Goal: Transaction & Acquisition: Purchase product/service

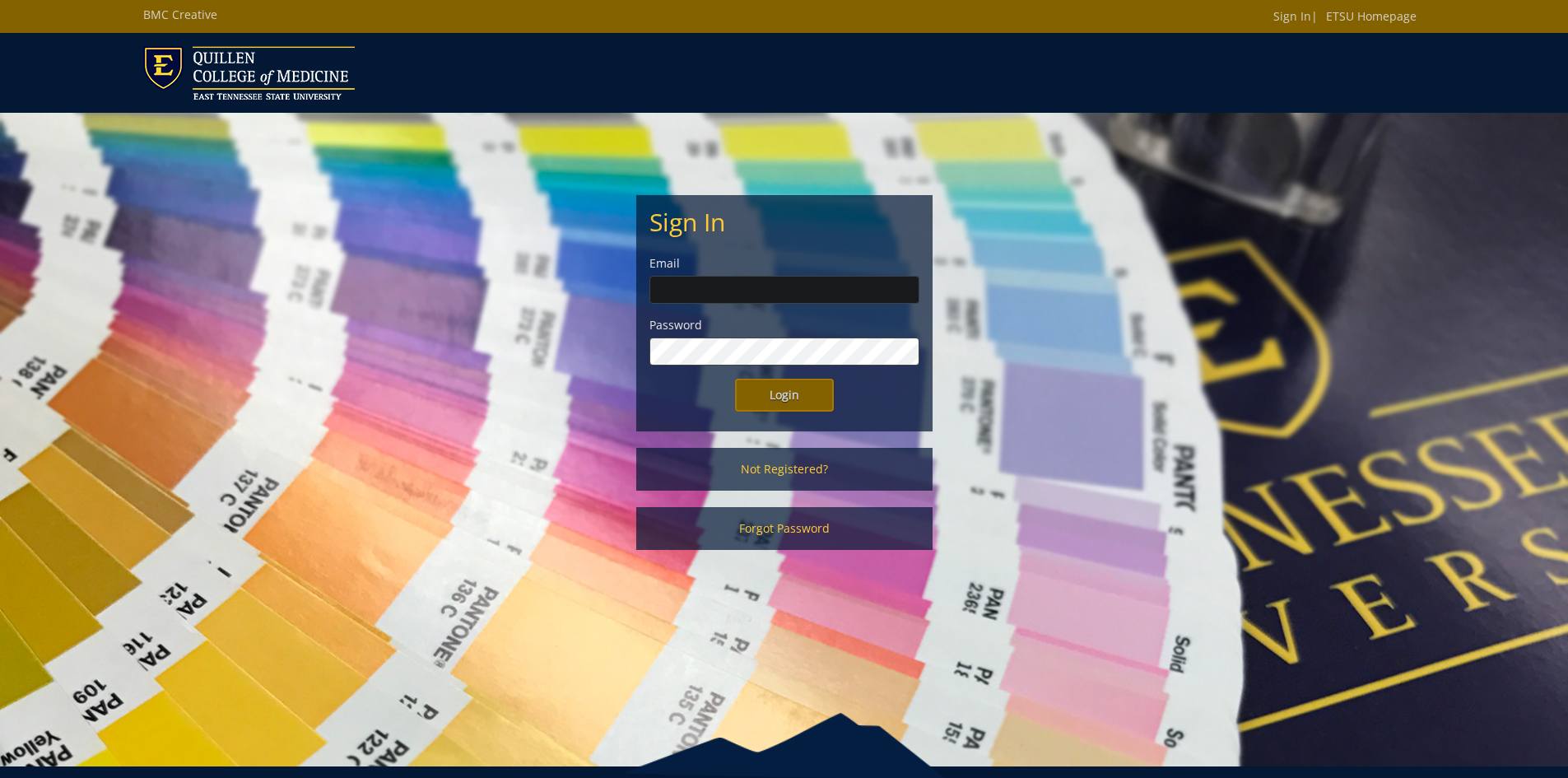
type input "[EMAIL_ADDRESS][DOMAIN_NAME]"
click at [736, 378] on input "Login" at bounding box center [785, 394] width 99 height 33
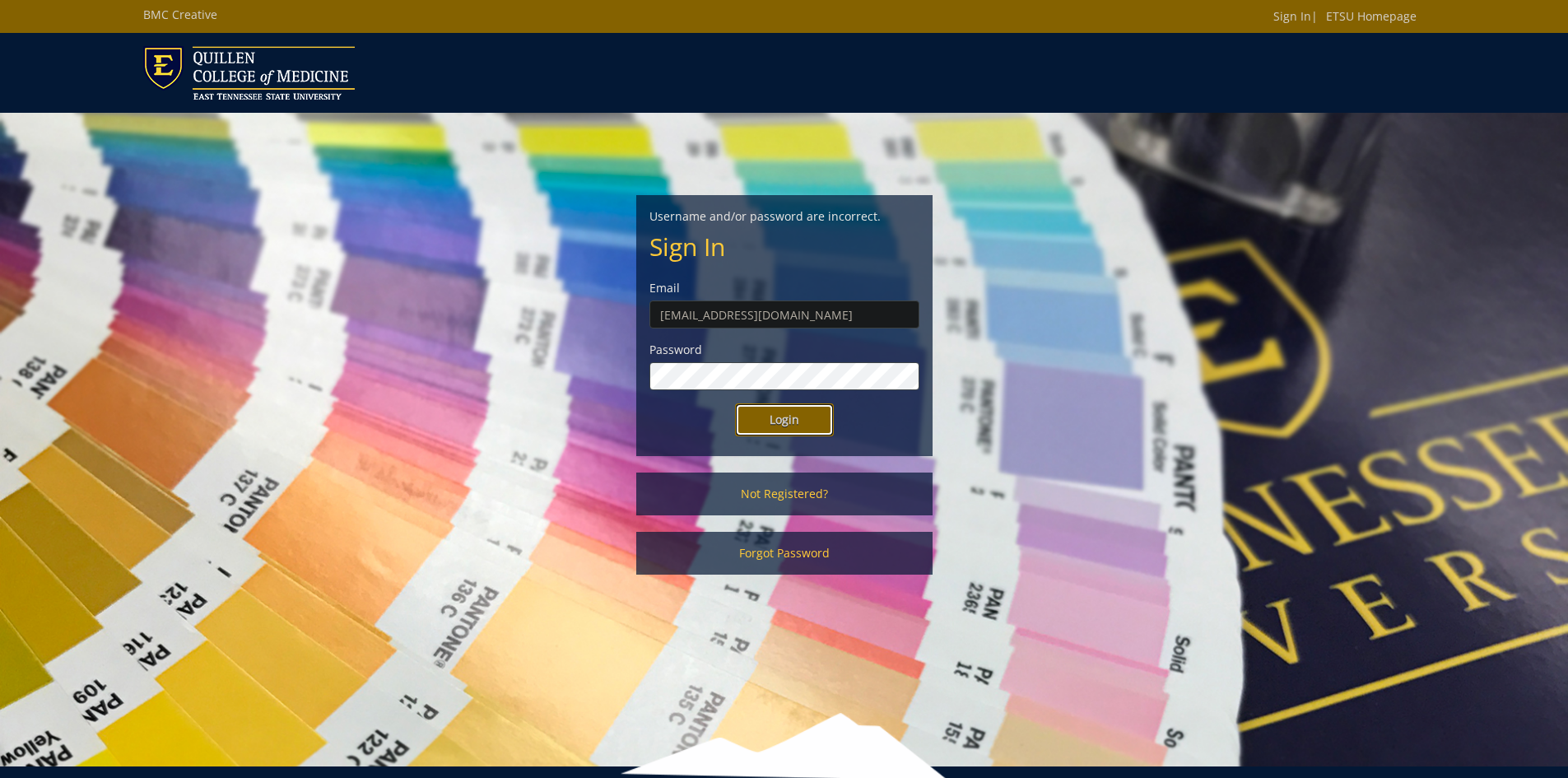
click at [781, 423] on input "Login" at bounding box center [785, 419] width 99 height 33
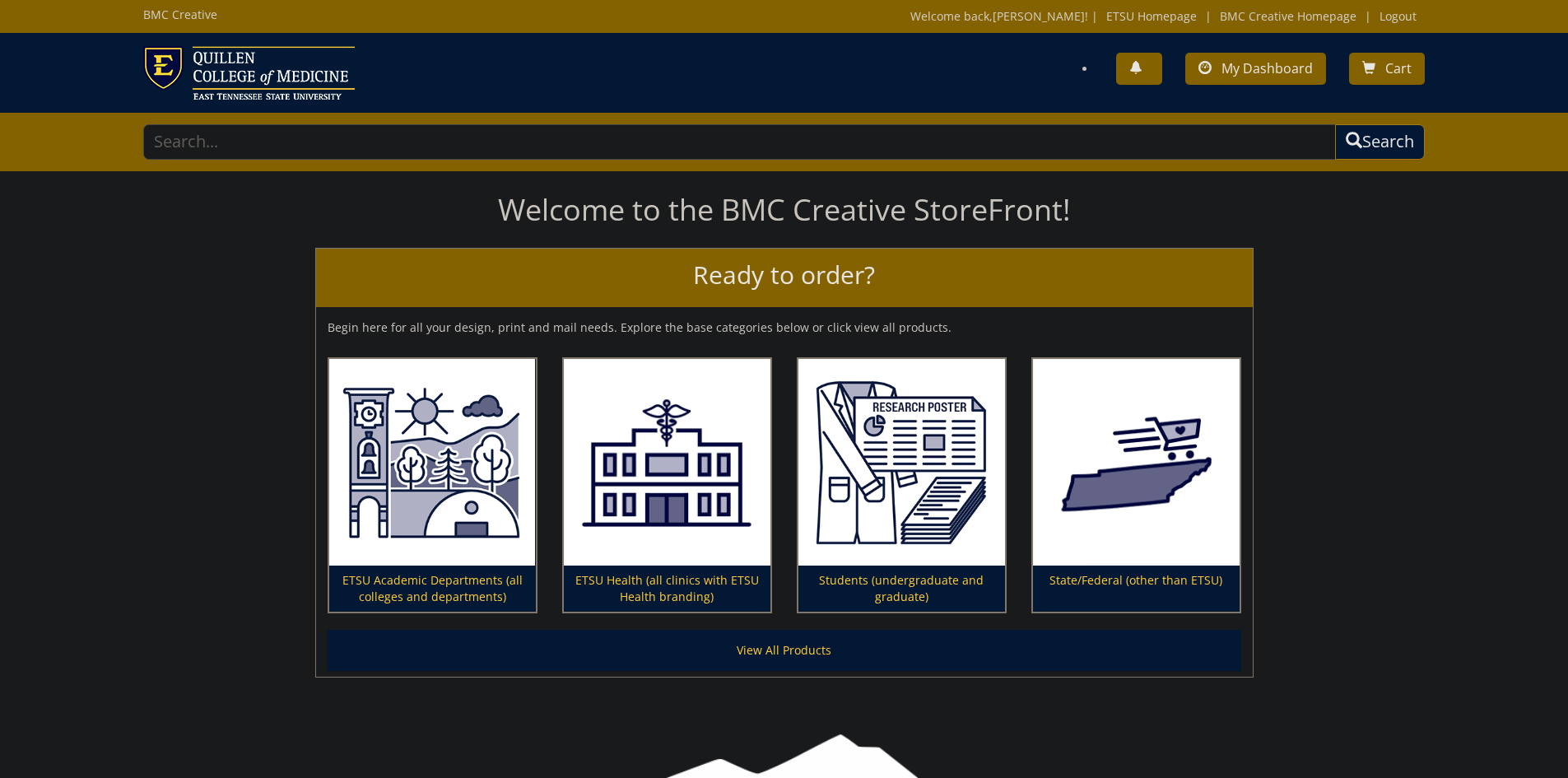
scroll to position [87, 0]
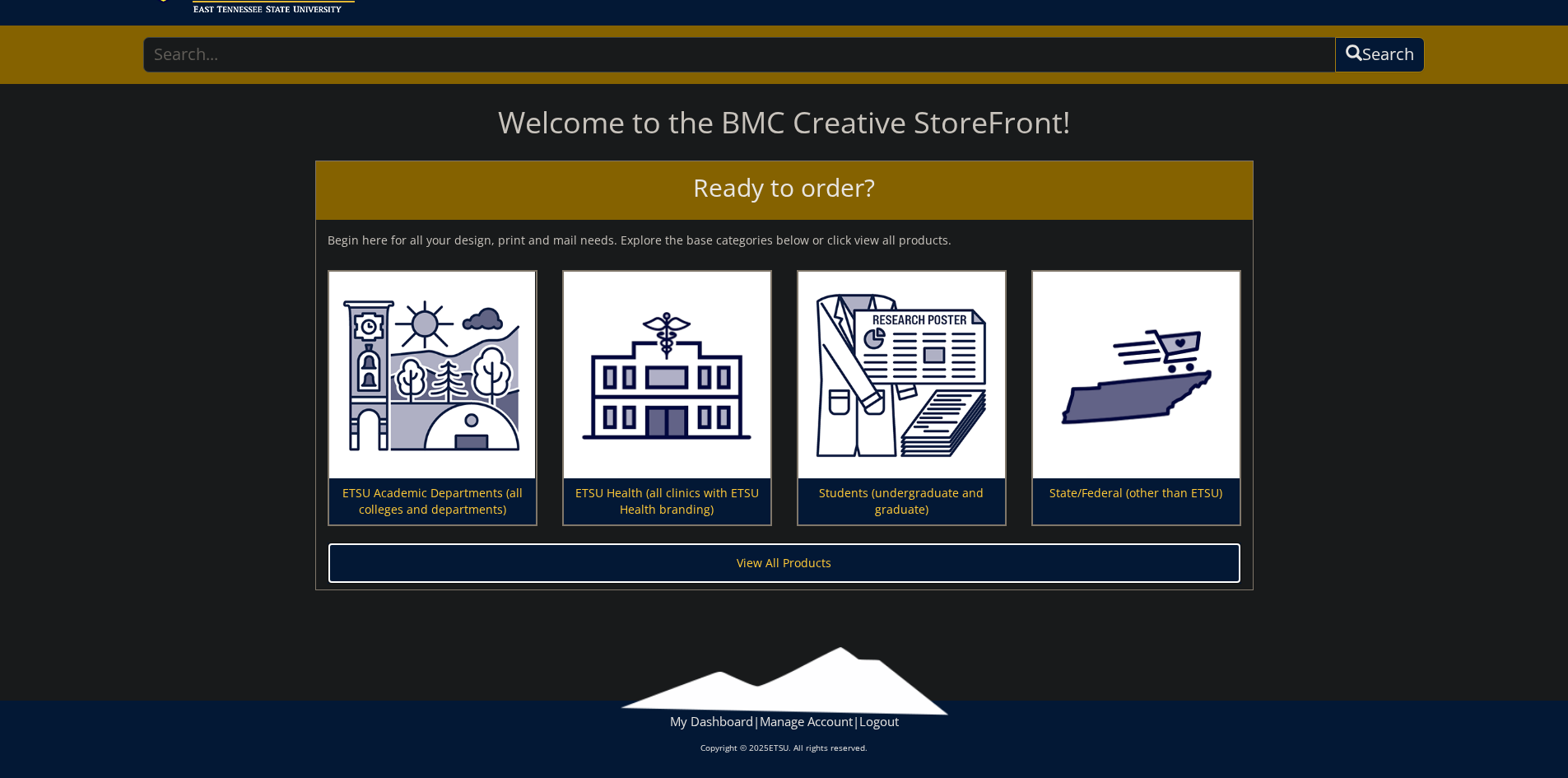
click at [751, 573] on link "View All Products" at bounding box center [784, 562] width 914 height 41
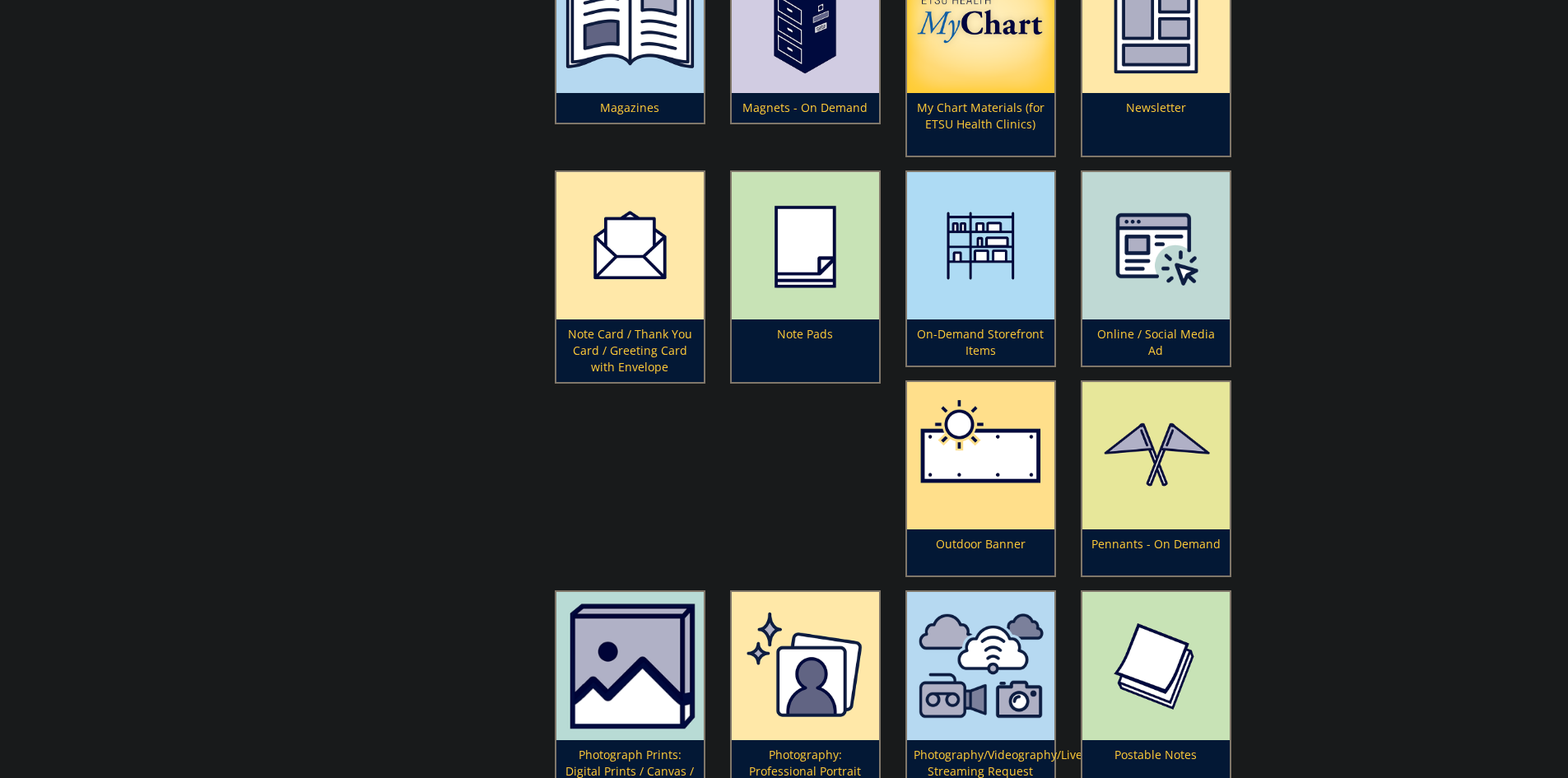
scroll to position [3620, 0]
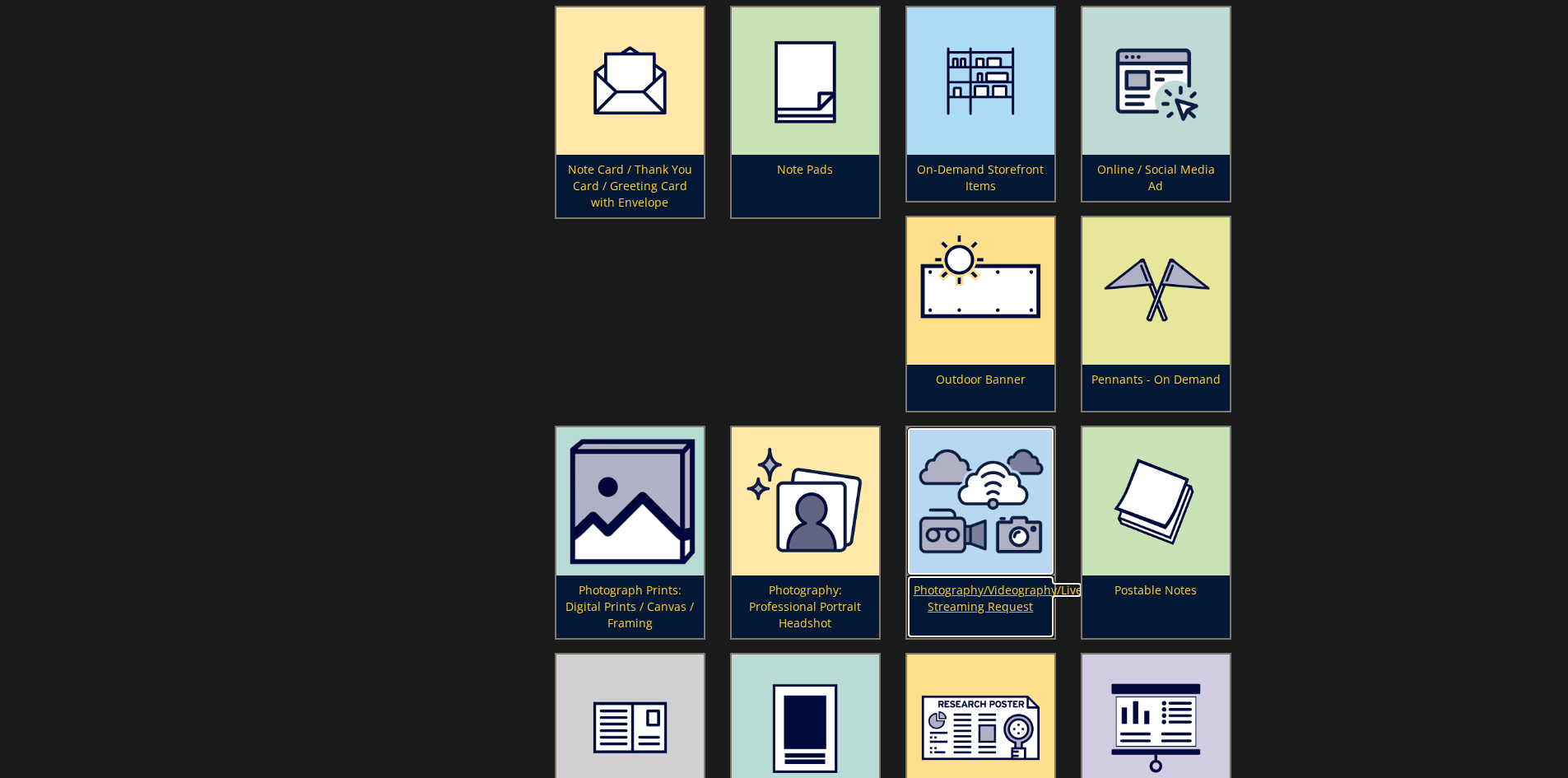
click at [958, 588] on p "Photography/Videography/Live Streaming Request" at bounding box center [981, 606] width 147 height 62
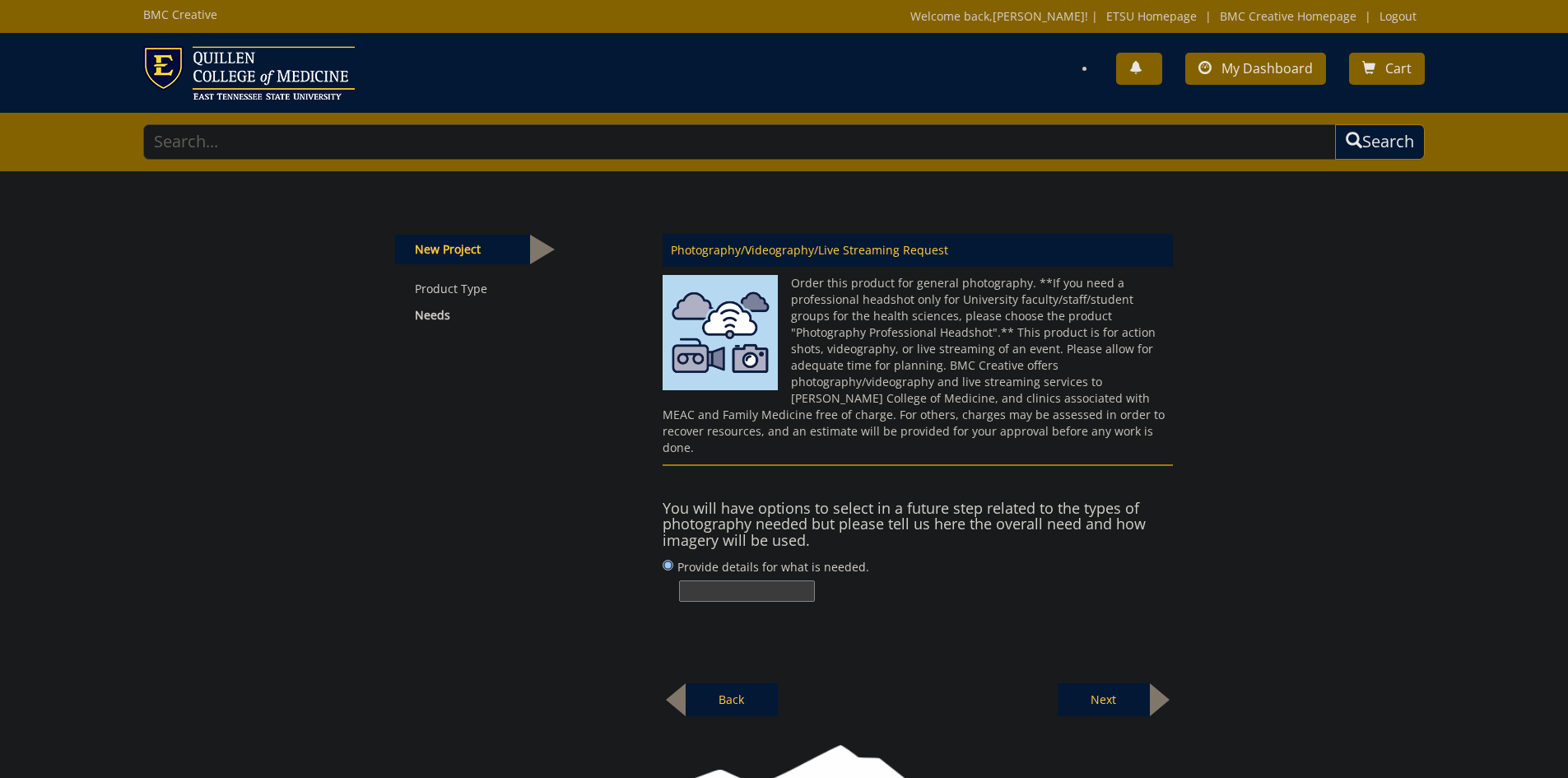
click at [795, 580] on input "Provide details for what is needed." at bounding box center [747, 590] width 136 height 21
click at [760, 580] on input "Provide details for what is needed." at bounding box center [747, 590] width 136 height 21
type input "U"
type input "You Tube link"
click at [1101, 683] on p "Next" at bounding box center [1104, 699] width 92 height 33
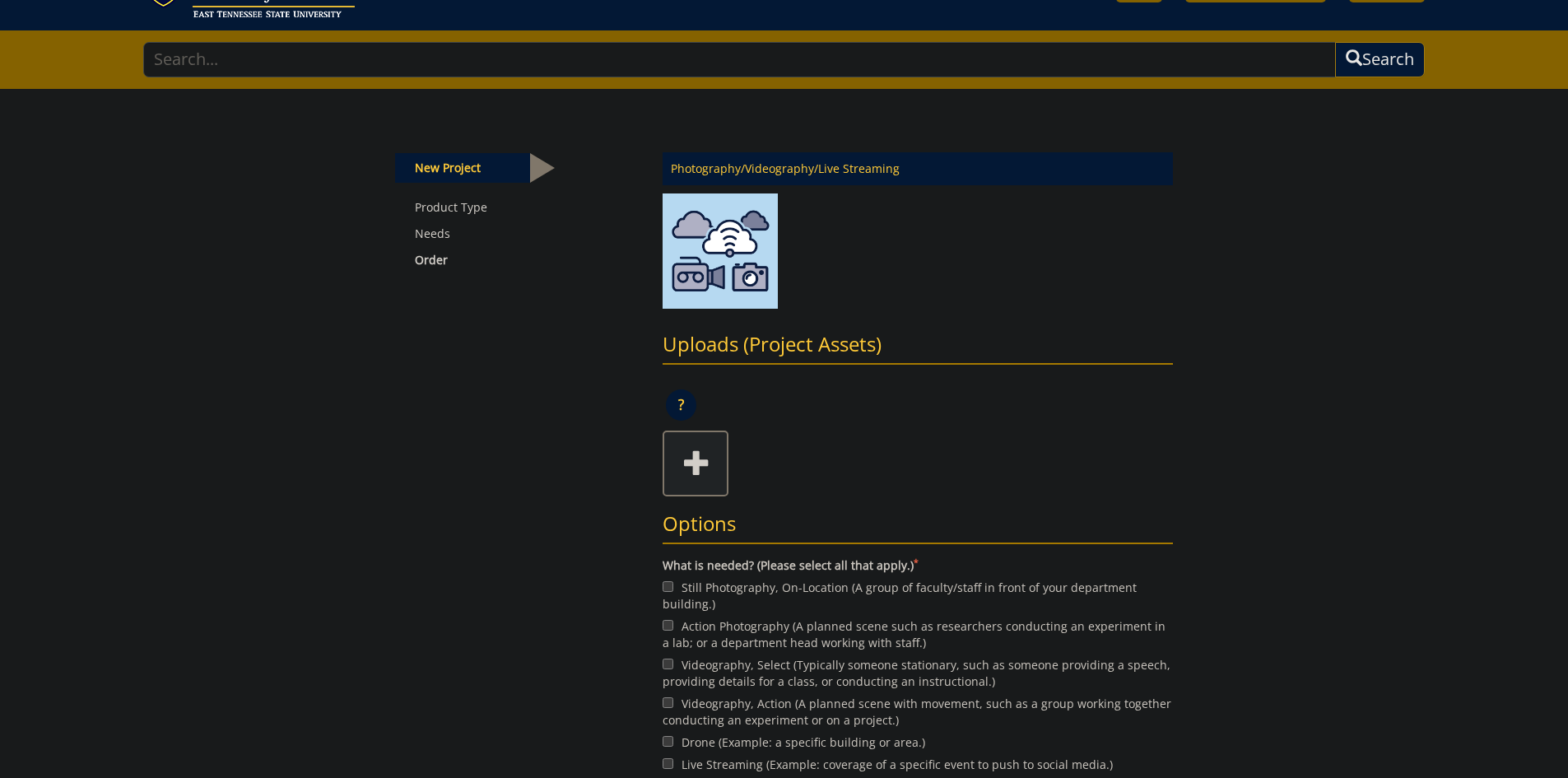
scroll to position [165, 0]
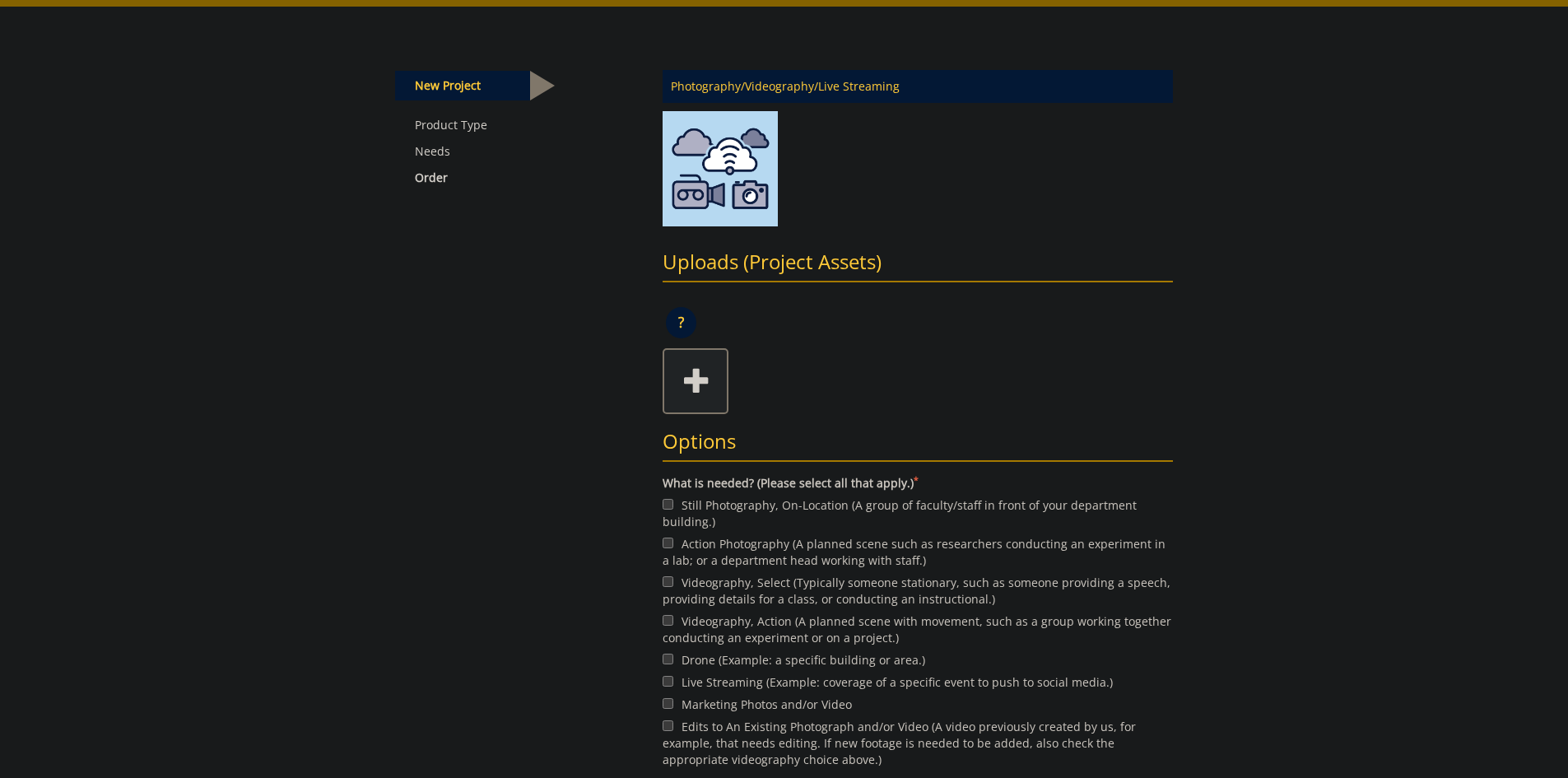
click at [706, 200] on img at bounding box center [721, 173] width 115 height 124
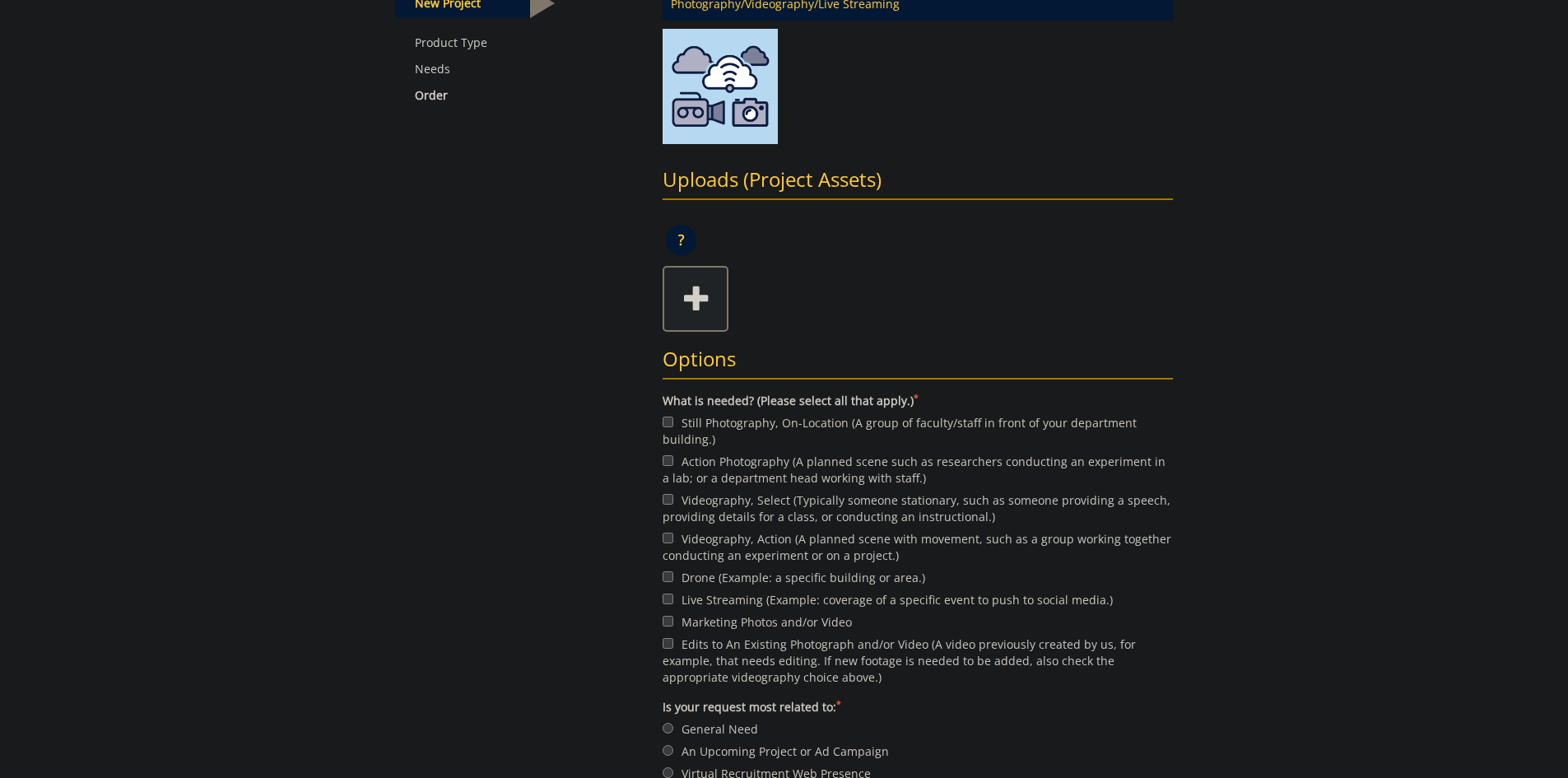
scroll to position [329, 0]
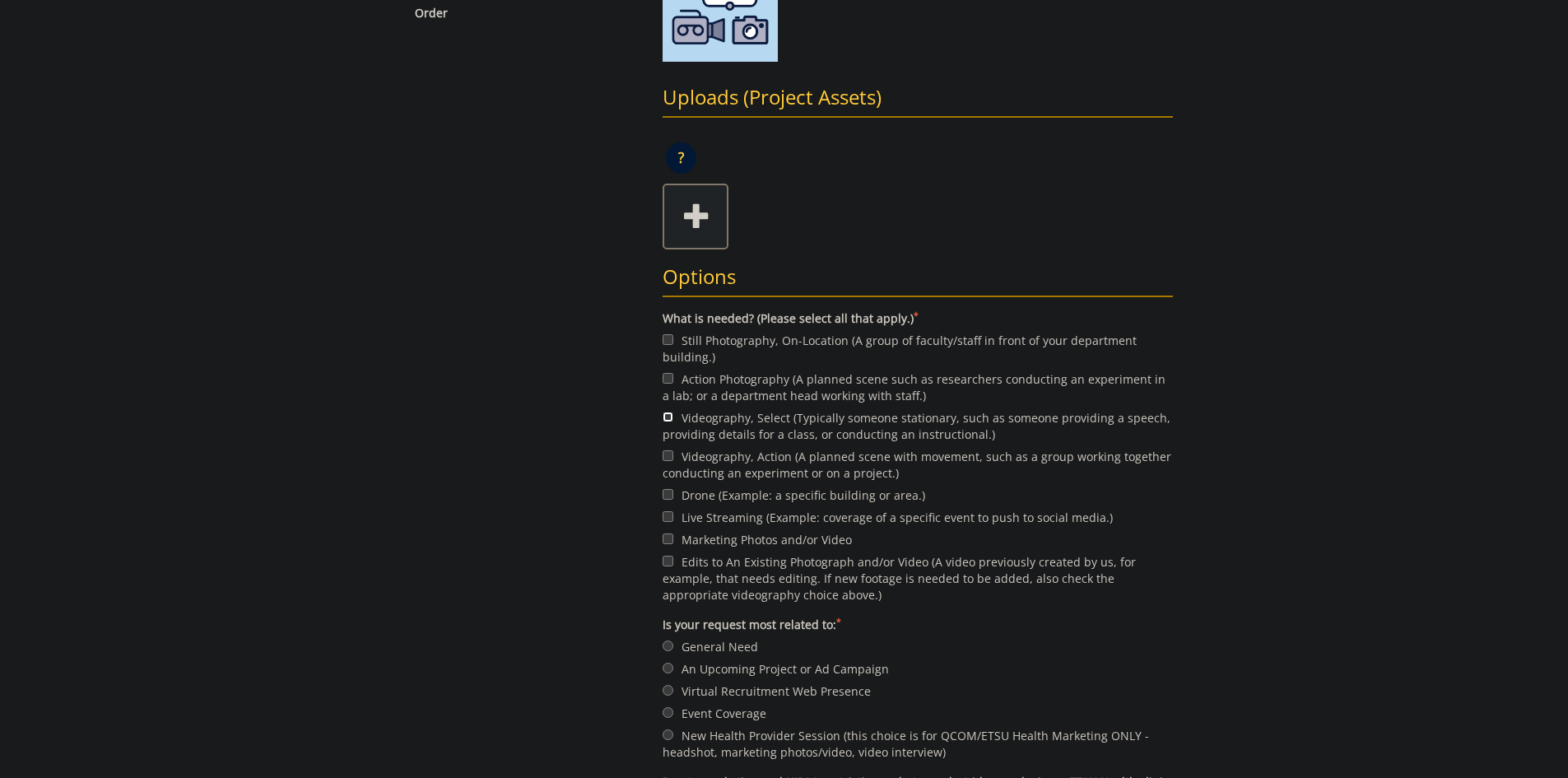
click at [671, 415] on input "Videography, Select (Typically someone stationary, such as someone providing a …" at bounding box center [669, 417] width 11 height 11
checkbox input "true"
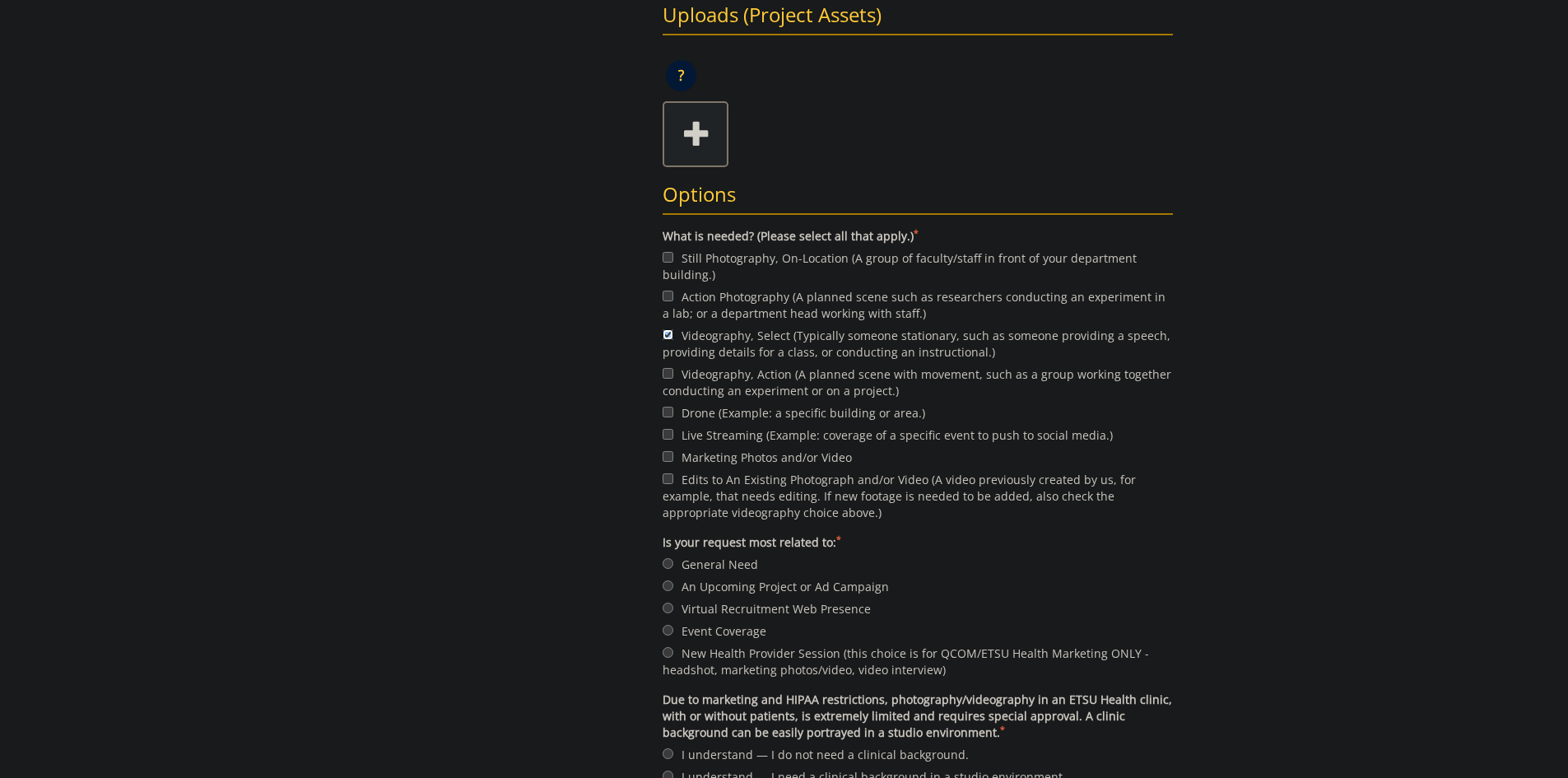
scroll to position [494, 0]
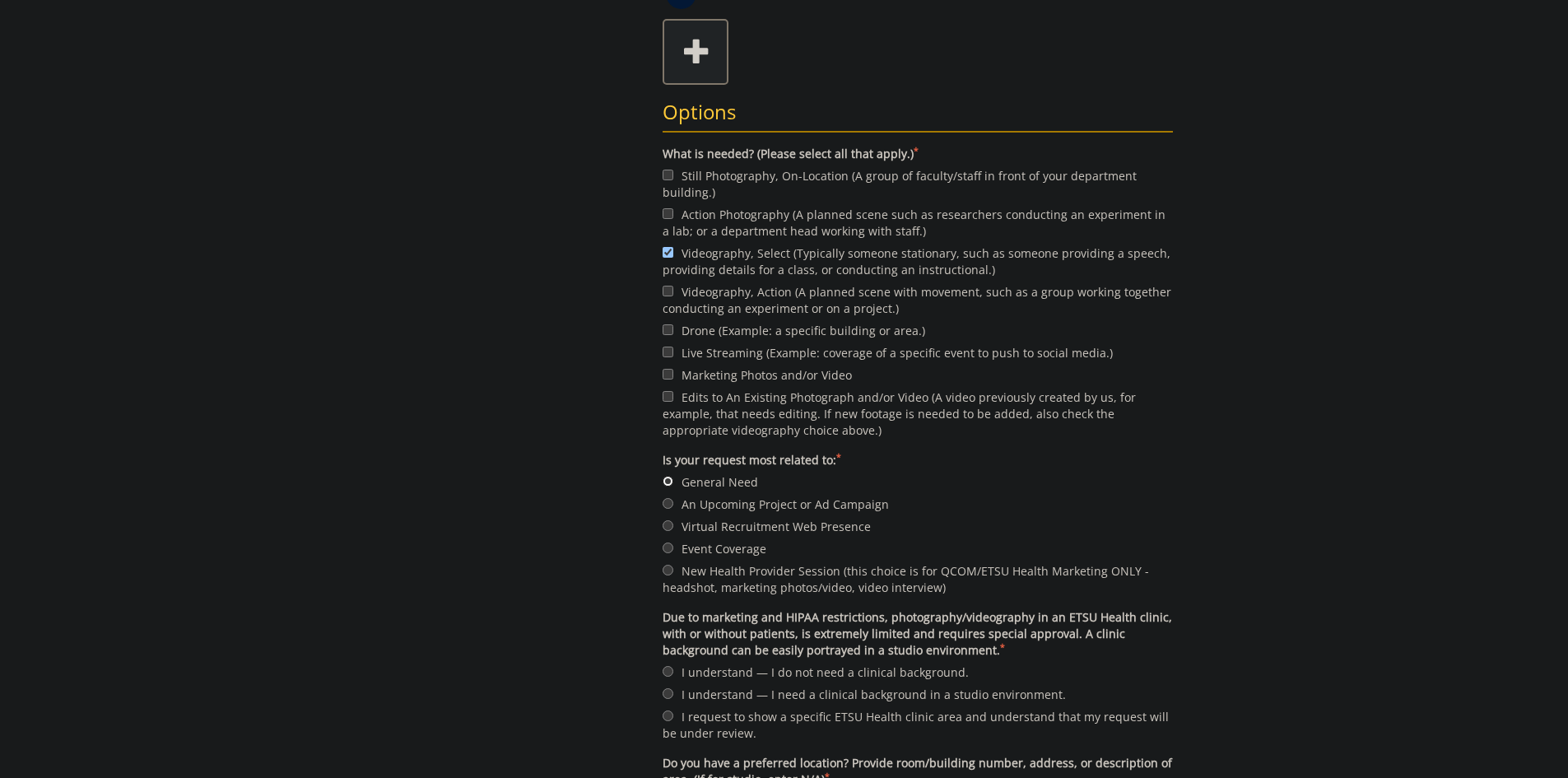
click at [670, 477] on input "General Need" at bounding box center [669, 481] width 11 height 11
radio input "true"
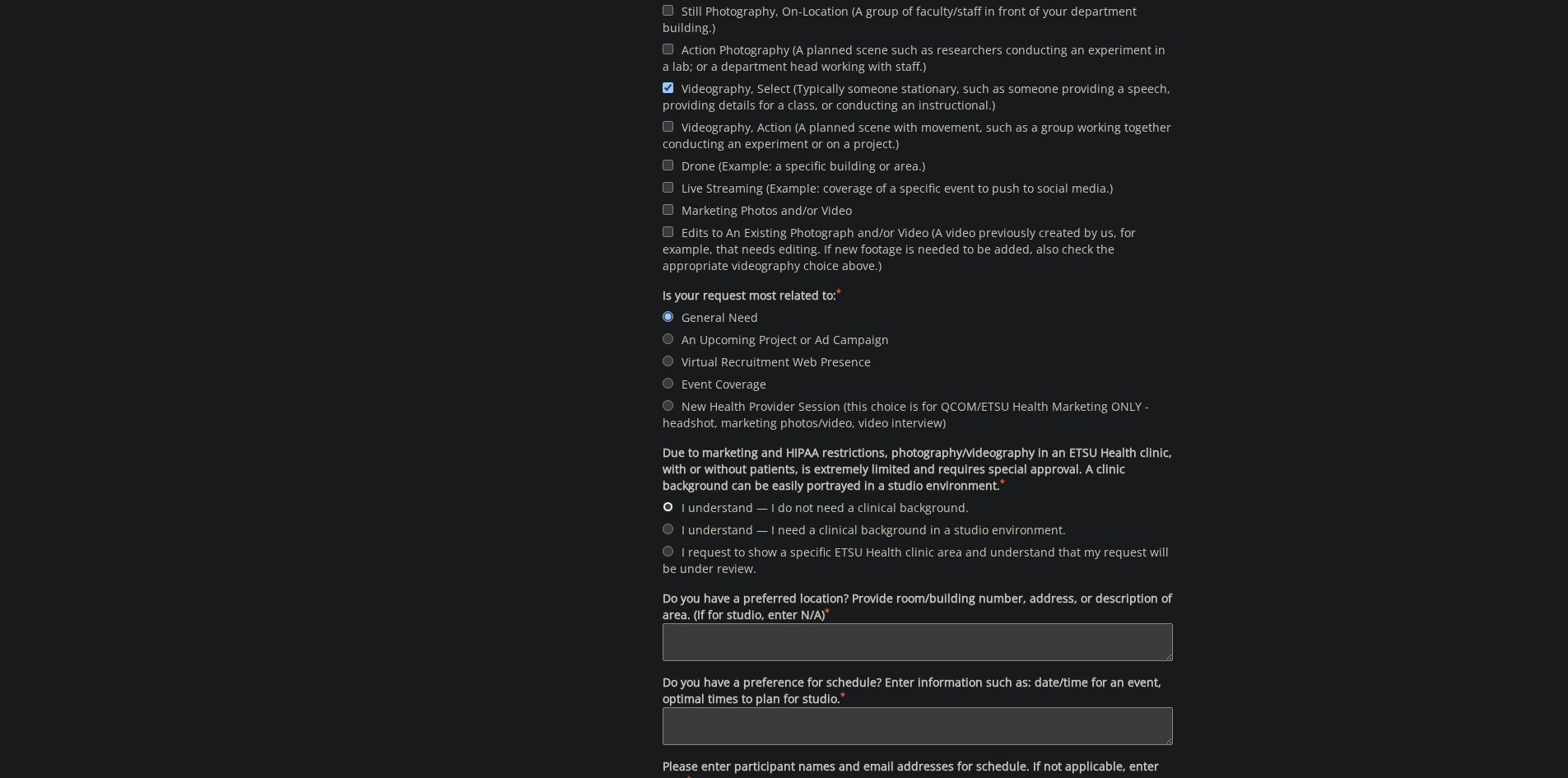
click at [668, 508] on input "I understand — I do not need a clinical background." at bounding box center [669, 507] width 11 height 11
radio input "true"
click at [716, 633] on textarea "Do you have a preferred location? Provide room/building number, address, or des…" at bounding box center [918, 641] width 511 height 38
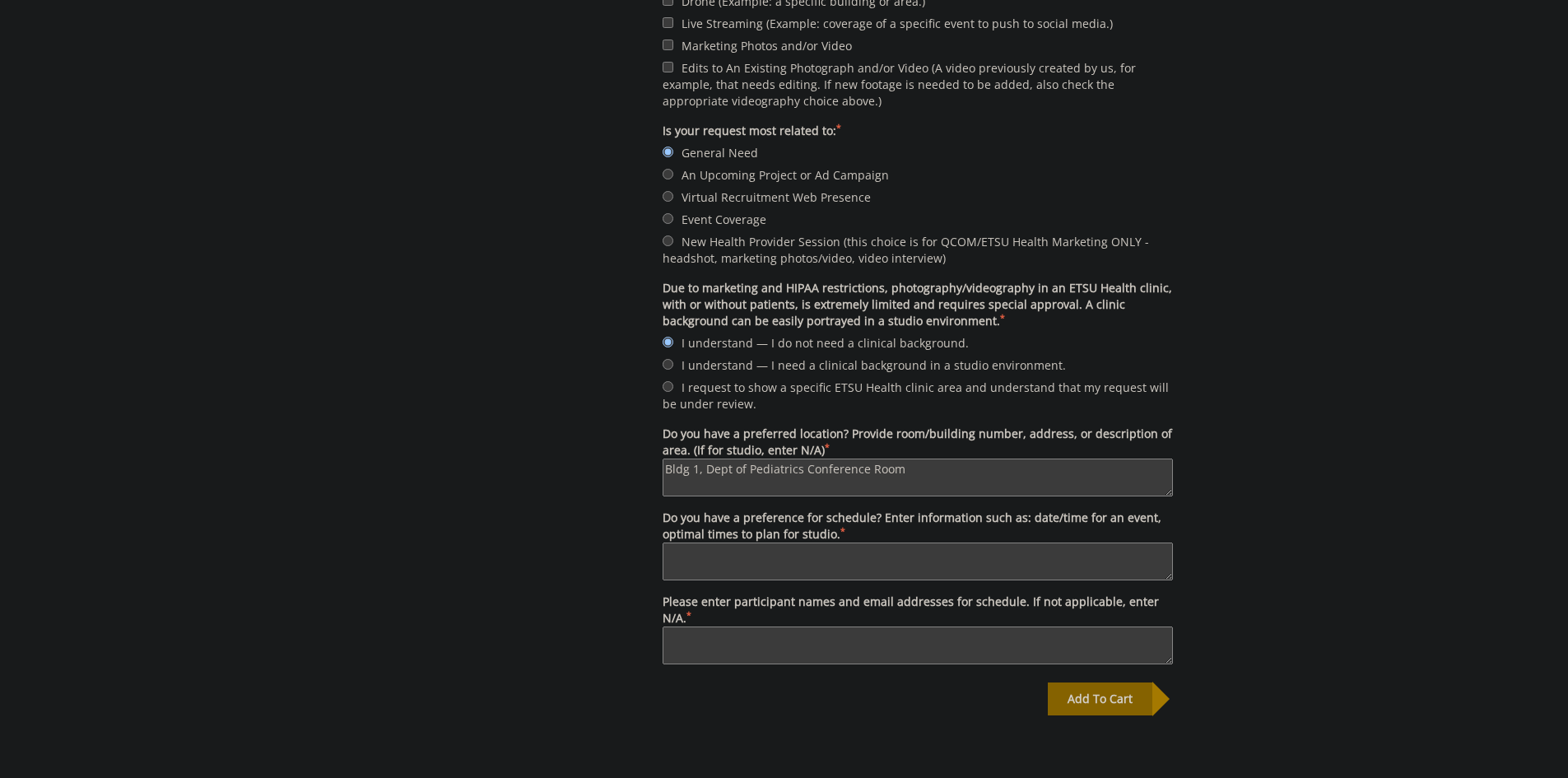
type textarea "Bldg 1, Dept of Pediatrics Conference Room"
click at [687, 558] on textarea "Do you have a preference for schedule? Enter information such as: date/time for…" at bounding box center [918, 560] width 511 height 38
click at [708, 567] on textarea "Do you have a preference for schedule? Enter information such as: date/time for…" at bounding box center [918, 560] width 511 height 38
click at [700, 556] on textarea "Do you have a preference for schedule? Enter information such as: date/time for…" at bounding box center [918, 560] width 511 height 38
type textarea "November 18 at 2 pm-4:30 pm"
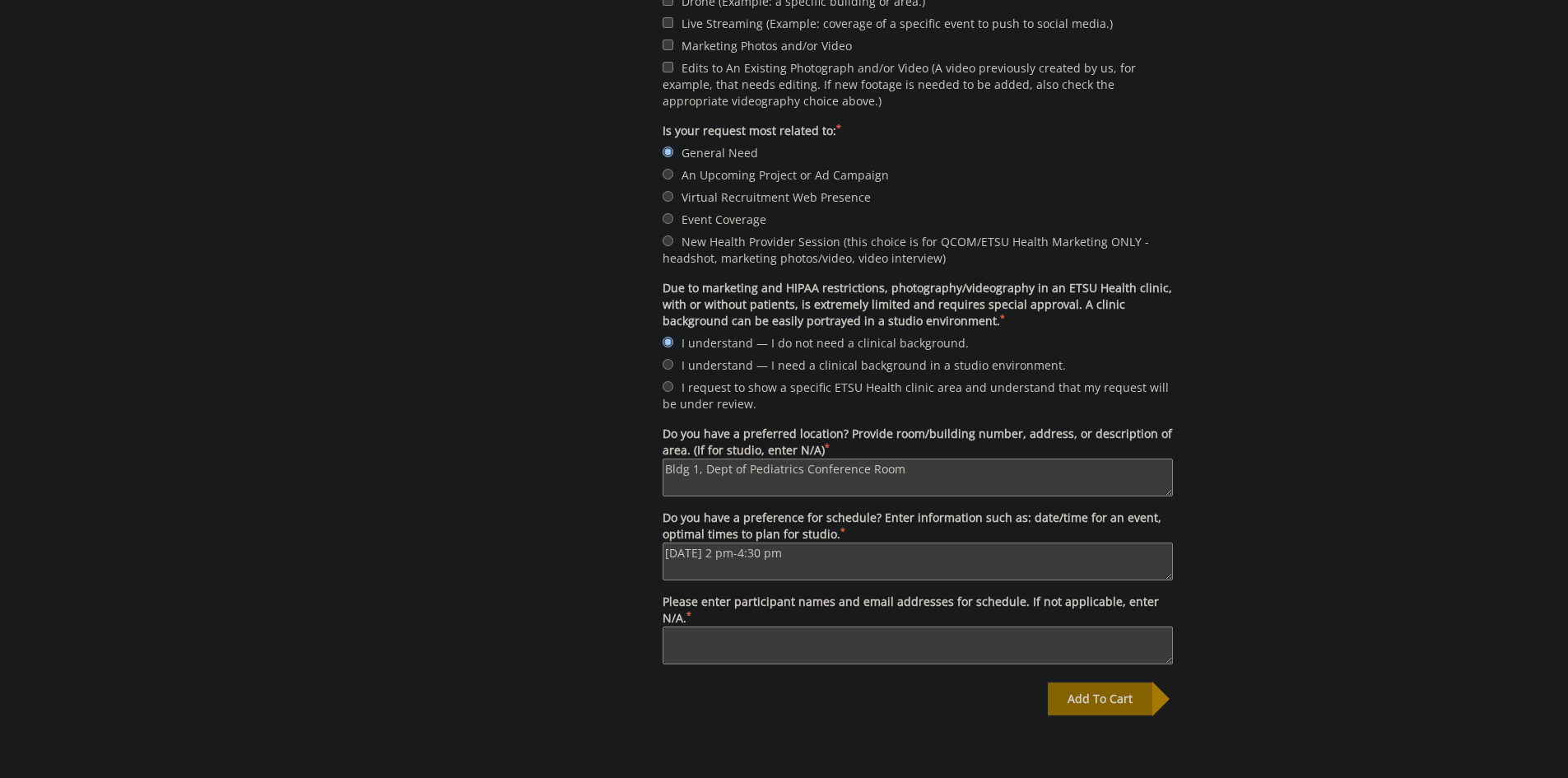
click at [778, 647] on textarea "Please enter participant names and email addresses for schedule. If not applica…" at bounding box center [918, 645] width 511 height 38
click at [831, 647] on textarea "Drs. Paul and Betty Brown" at bounding box center [918, 645] width 511 height 38
type textarea "Drs. Paul and Betty Brown bbbrownltd@aol.com, williamsgm3@etsu.edu"
click at [1087, 699] on div "Add To Cart" at bounding box center [1100, 698] width 104 height 33
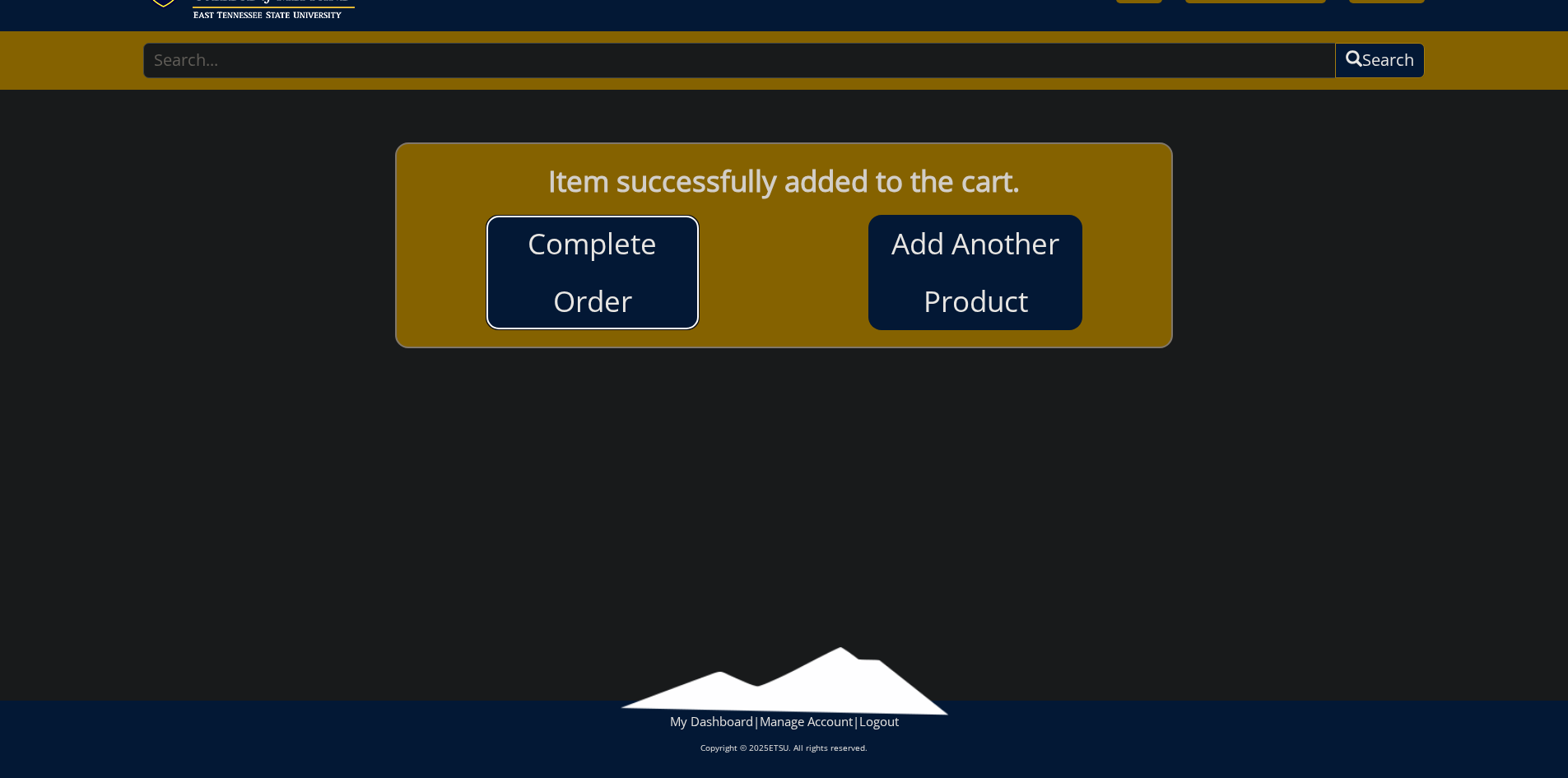
click at [565, 284] on link "Complete Order" at bounding box center [592, 272] width 214 height 115
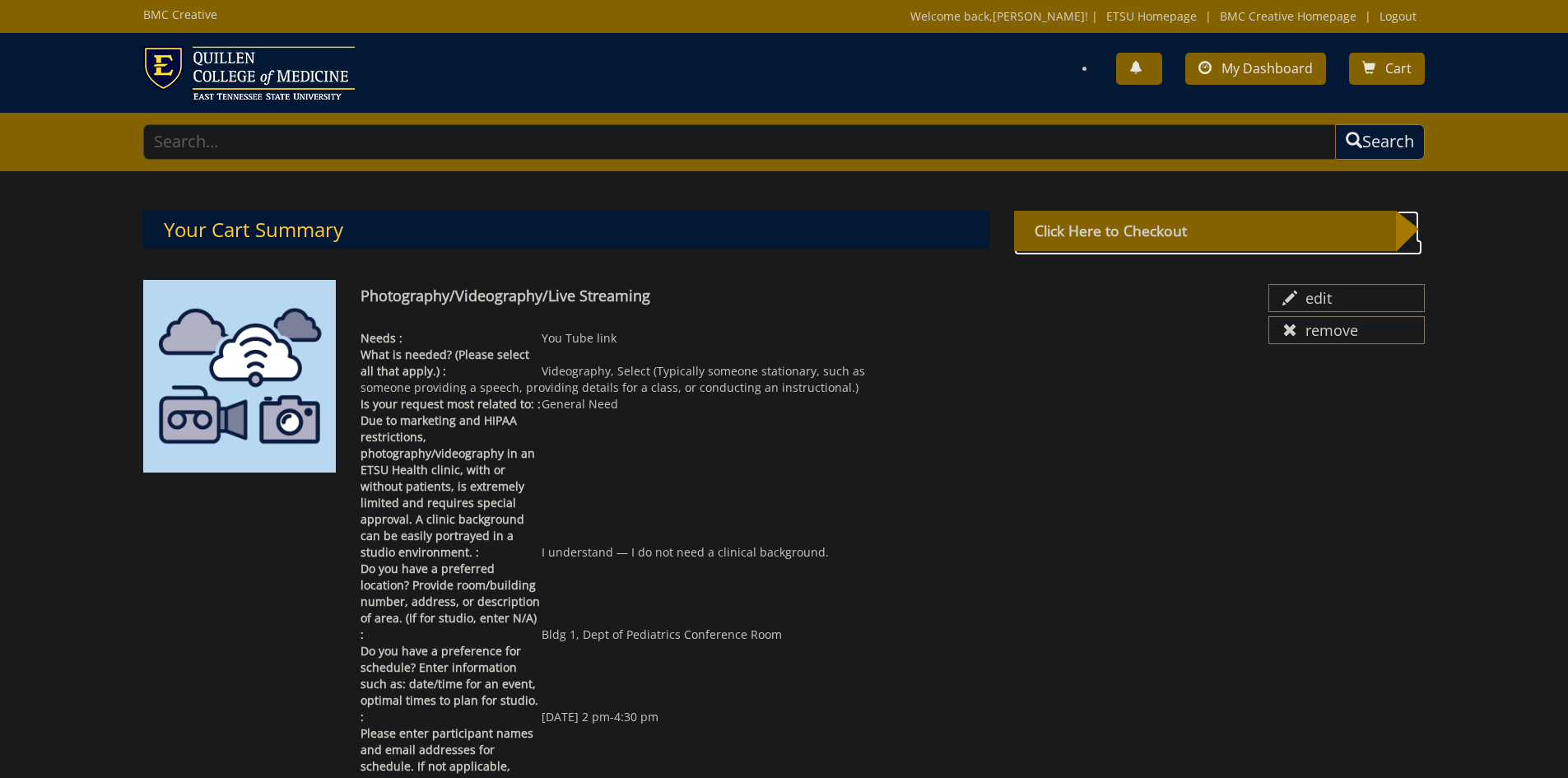
click at [1056, 228] on div "Click Here to Checkout" at bounding box center [1205, 231] width 382 height 40
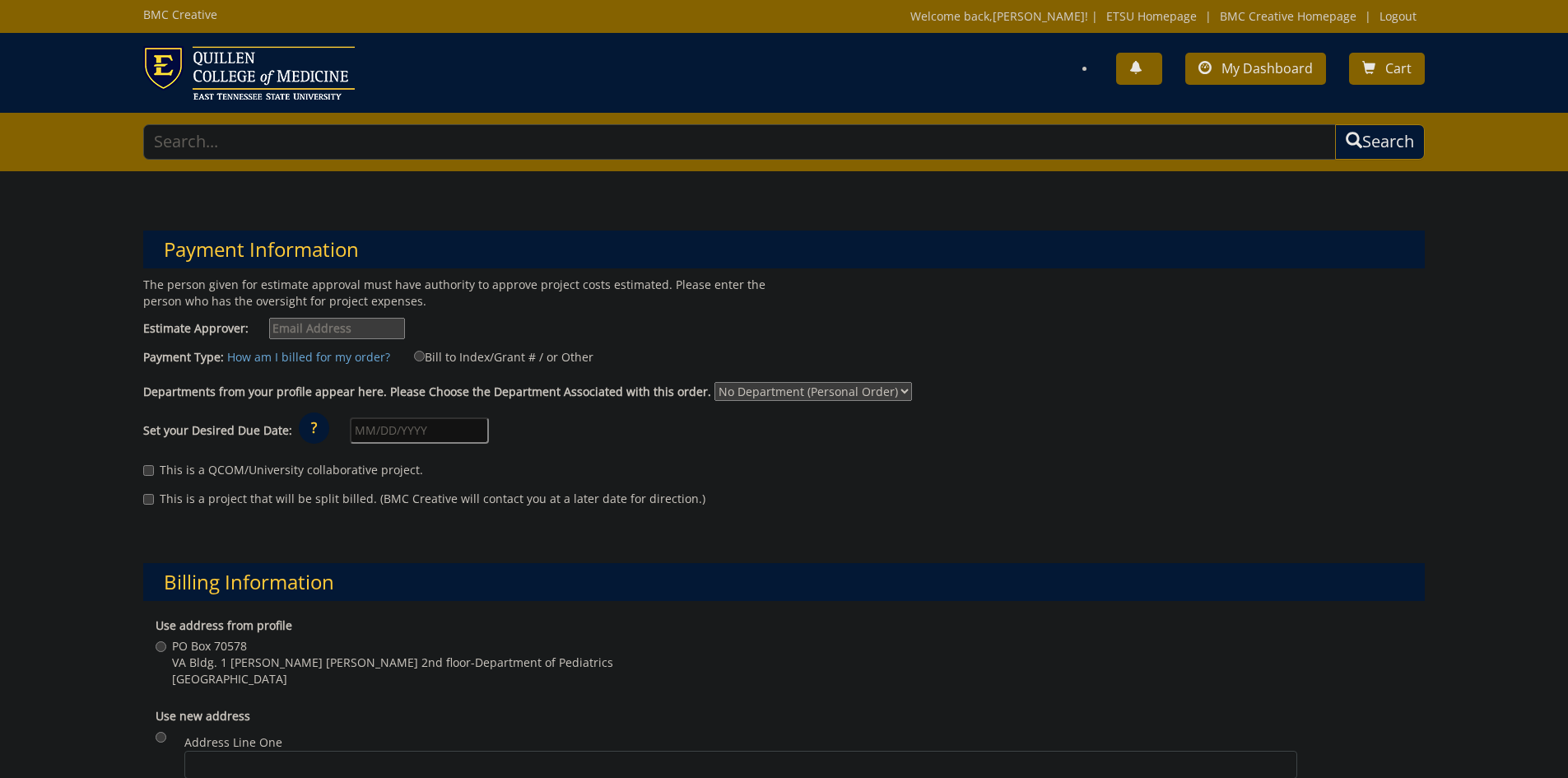
click at [284, 329] on input "Estimate Approver:" at bounding box center [337, 328] width 136 height 21
type input "[EMAIL_ADDRESS][DOMAIN_NAME]"
type input "[STREET_ADDRESS]"
type input "Elizabethton"
type input "37643"
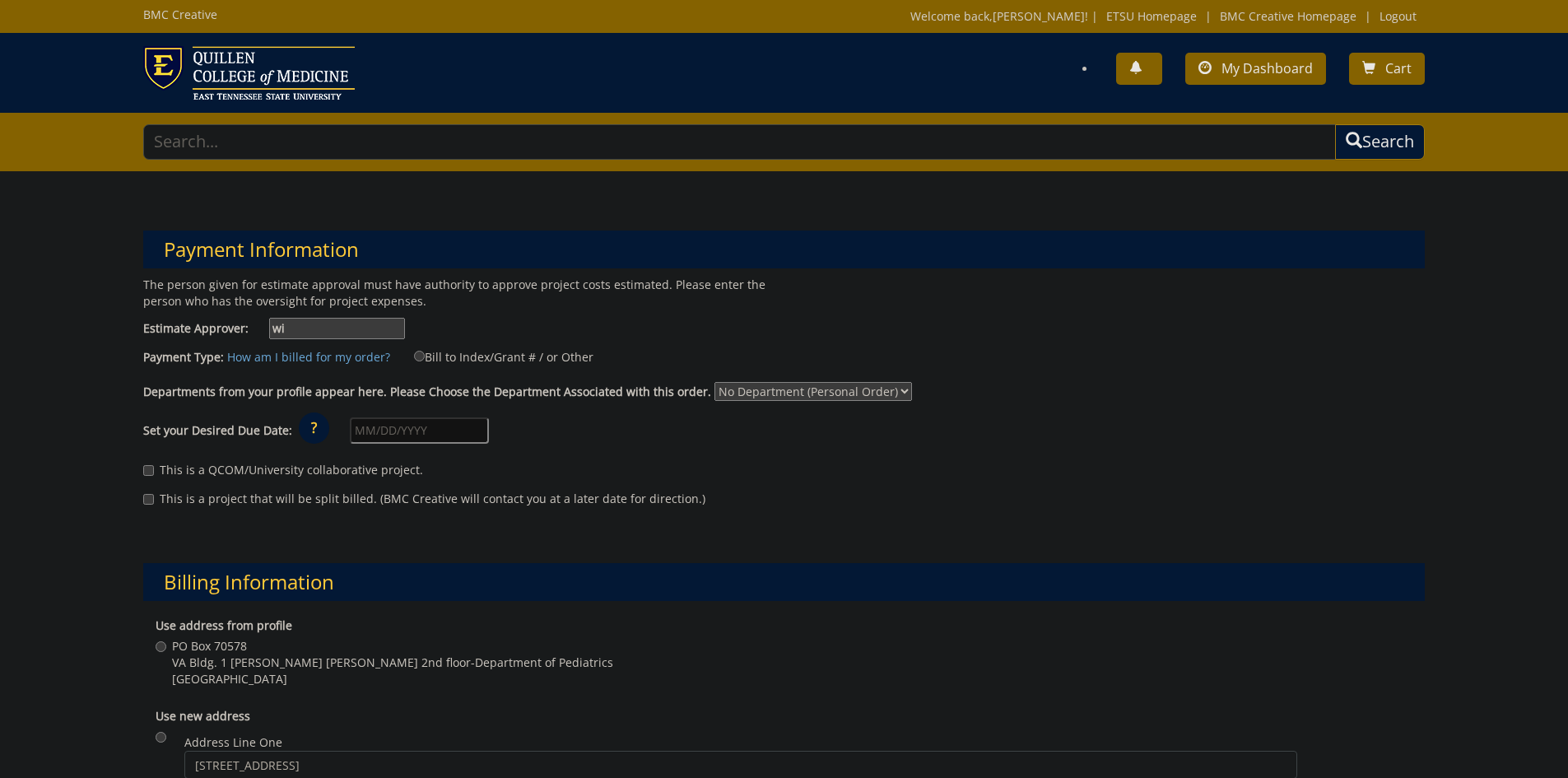
type input "w"
click at [326, 334] on input "Estimate Approver:" at bounding box center [337, 328] width 136 height 21
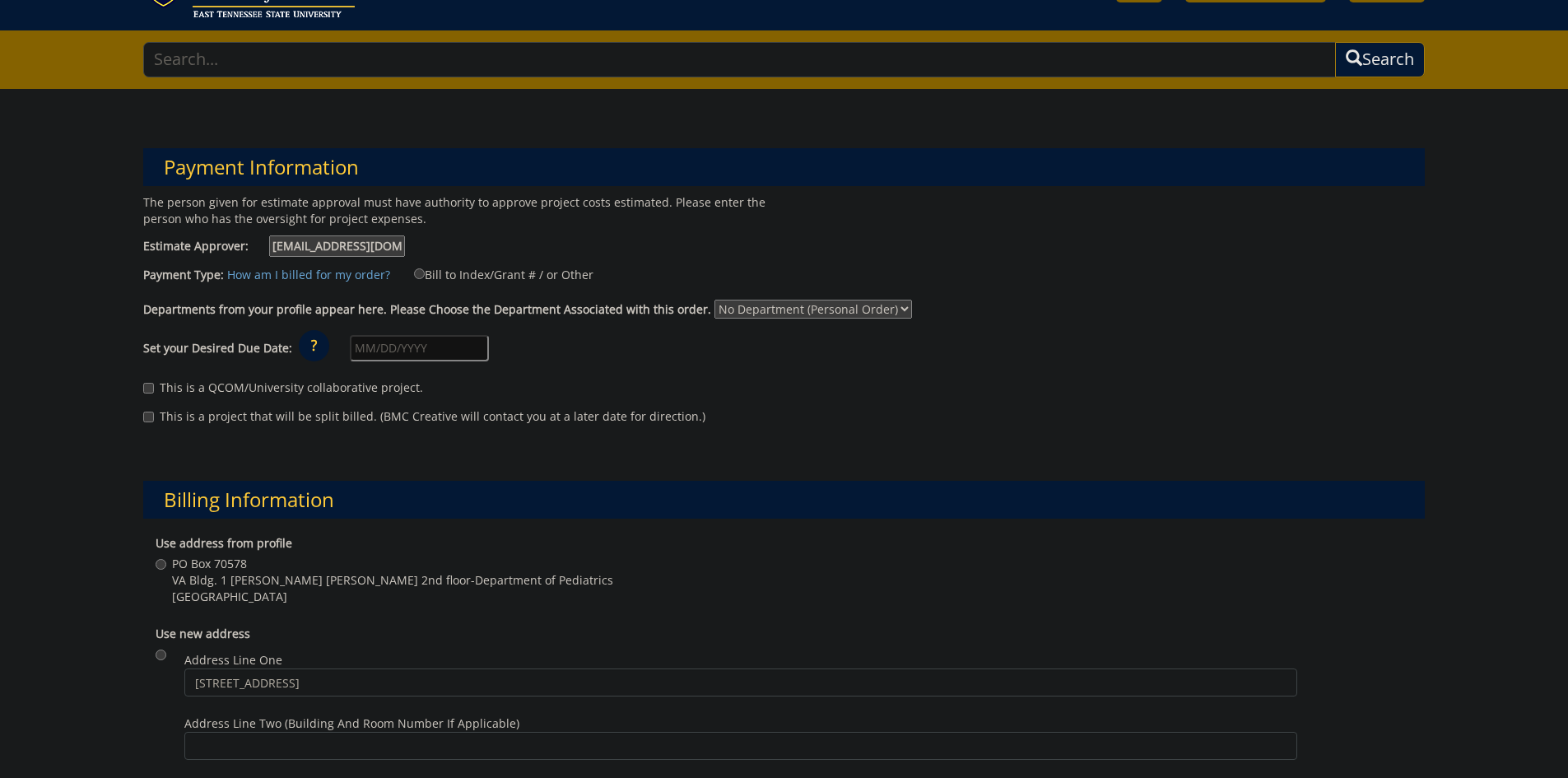
type input "[EMAIL_ADDRESS][DOMAIN_NAME]"
click at [974, 311] on div "Departments from your profile appear here. Please Choose the Department Associa…" at bounding box center [785, 312] width 1308 height 26
click at [737, 301] on select "No Department (Personal Order) Pediatrics" at bounding box center [813, 309] width 197 height 19
select select "248"
click at [714, 299] on select "No Department (Personal Order) Pediatrics" at bounding box center [813, 309] width 197 height 19
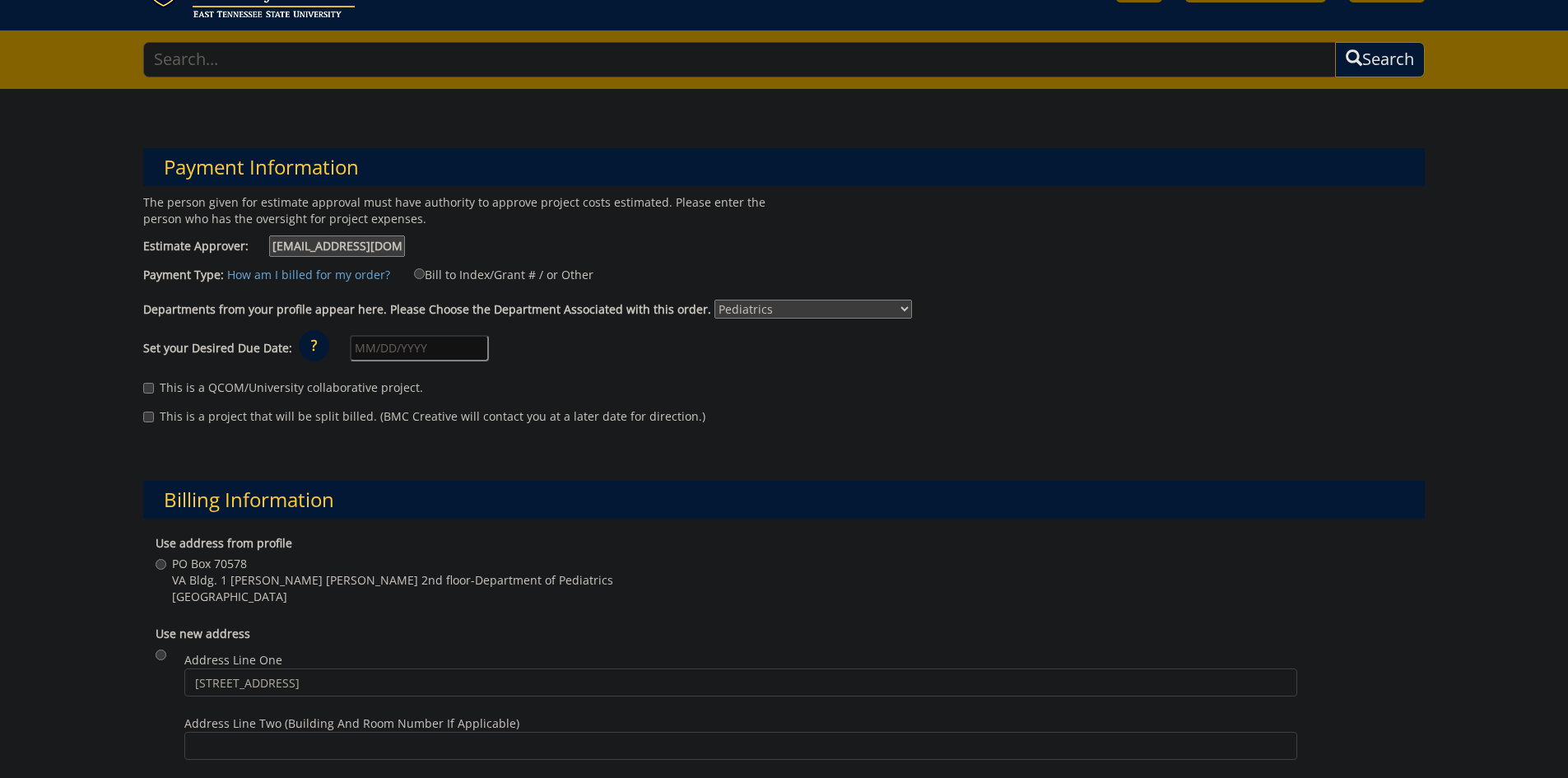
click at [426, 355] on input "text" at bounding box center [419, 348] width 140 height 26
click at [497, 379] on th "›" at bounding box center [501, 382] width 21 height 33
click at [411, 511] on td "18" at bounding box center [409, 510] width 23 height 25
type input "[DATE]"
click at [151, 388] on input "This is a QCOM/University collaborative project." at bounding box center [149, 389] width 11 height 11
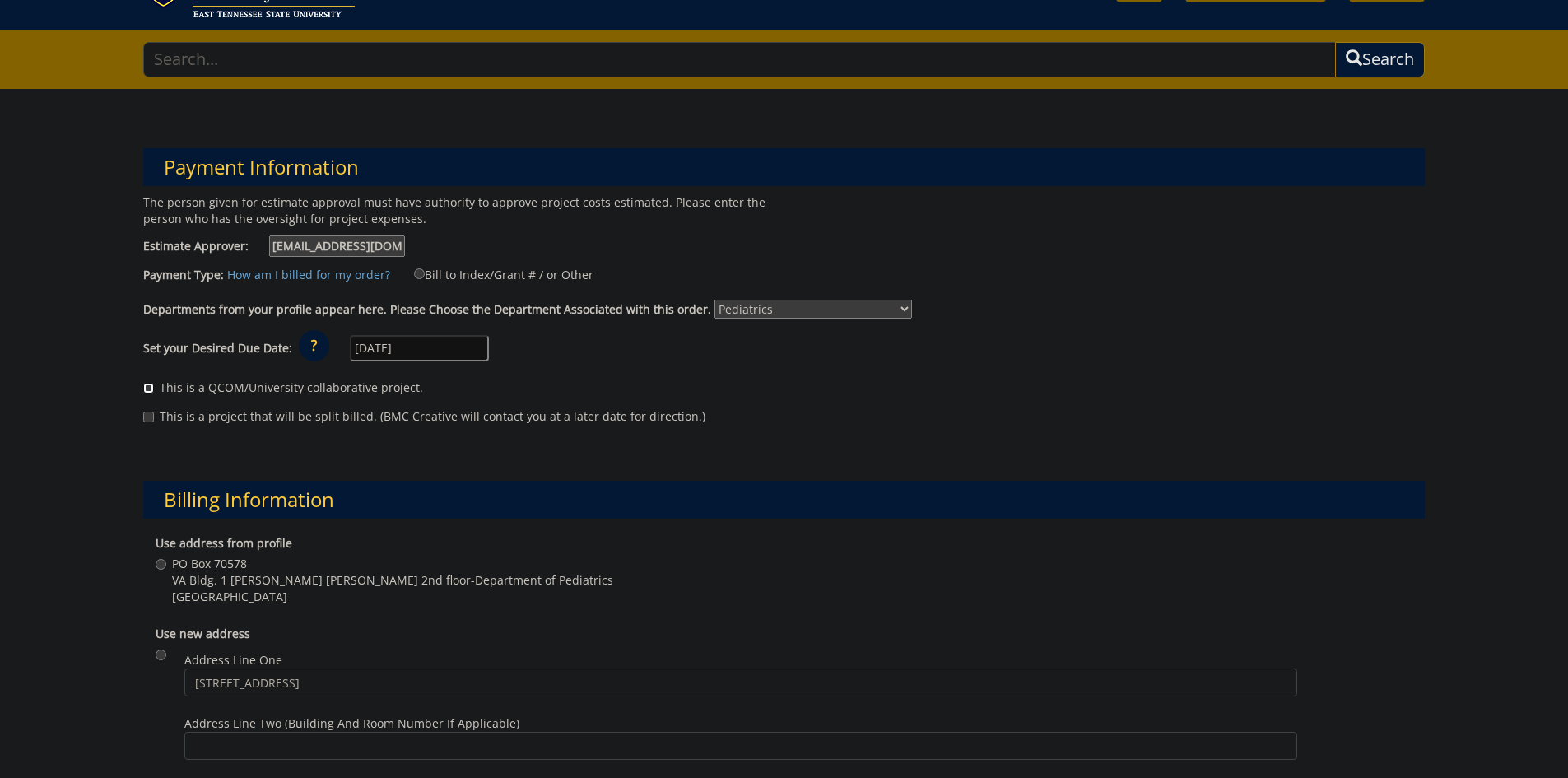
checkbox input "true"
click at [414, 273] on input "Bill to Index/Grant # / or Other" at bounding box center [419, 274] width 11 height 11
radio input "true"
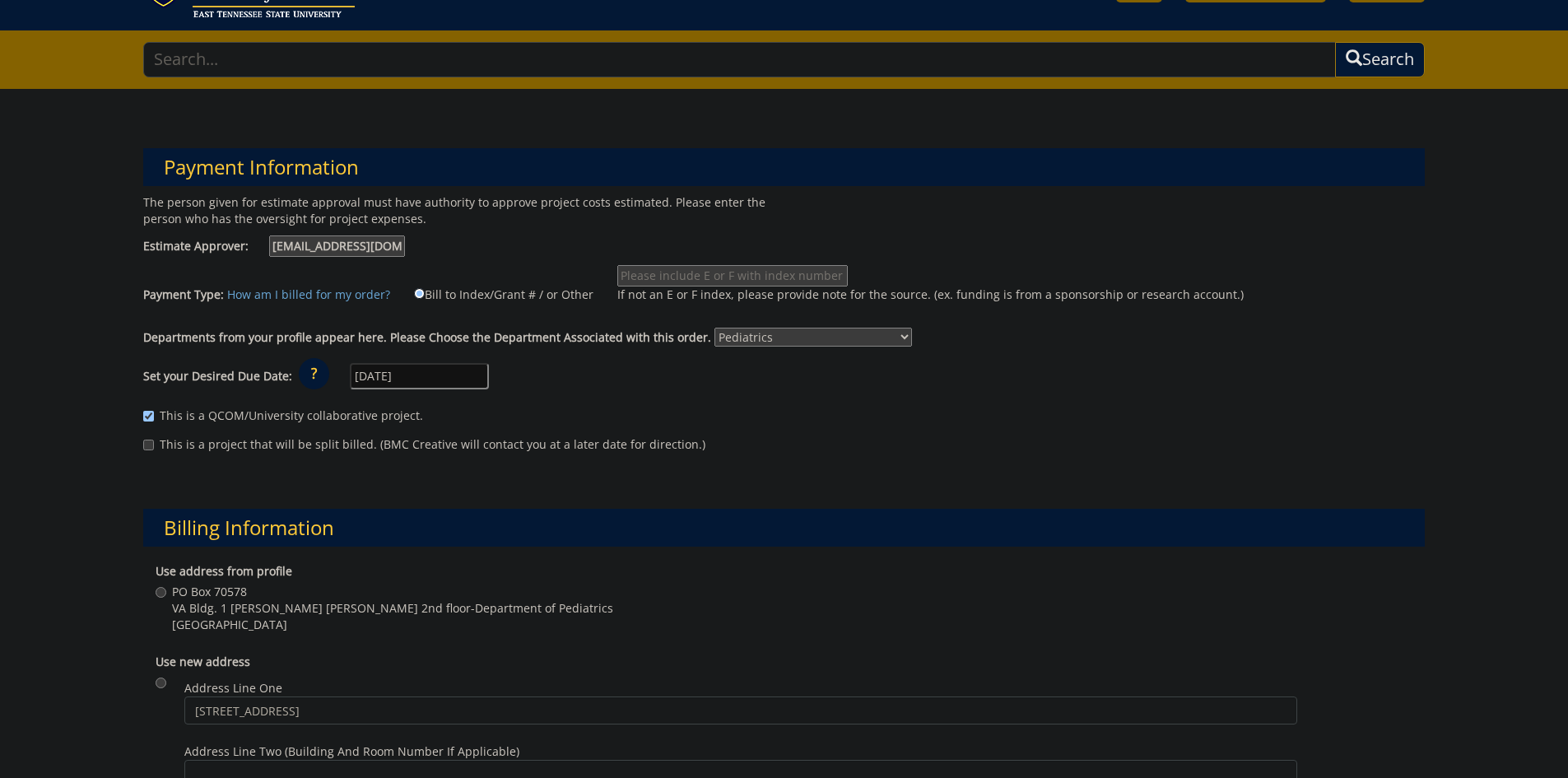
scroll to position [165, 0]
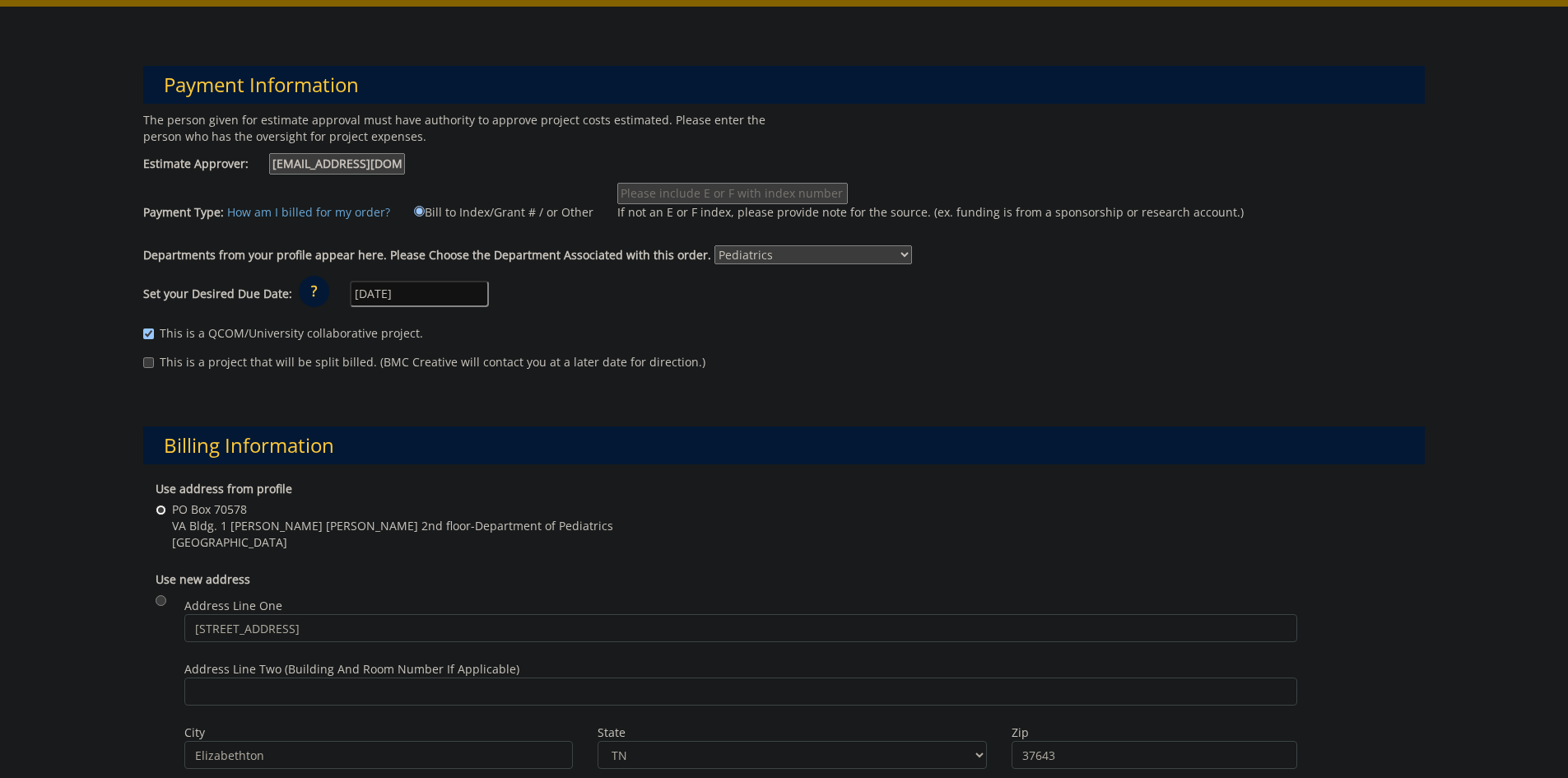
click at [160, 508] on input "PO Box 70578 VA Bldg. 1 Carl A Jones Hall 2nd floor-Department of Pediatrics Jo…" at bounding box center [161, 510] width 11 height 11
radio input "true"
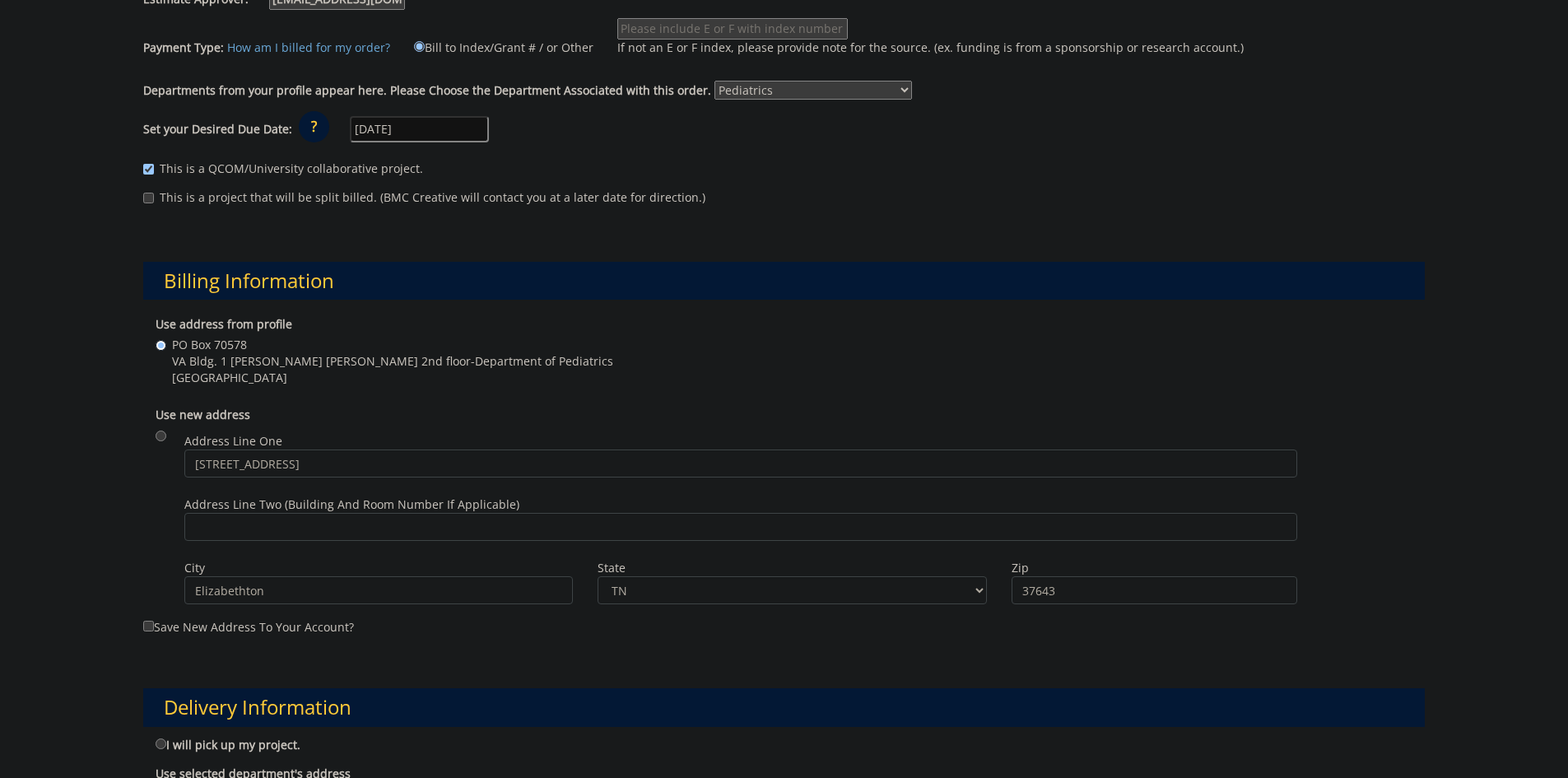
scroll to position [412, 0]
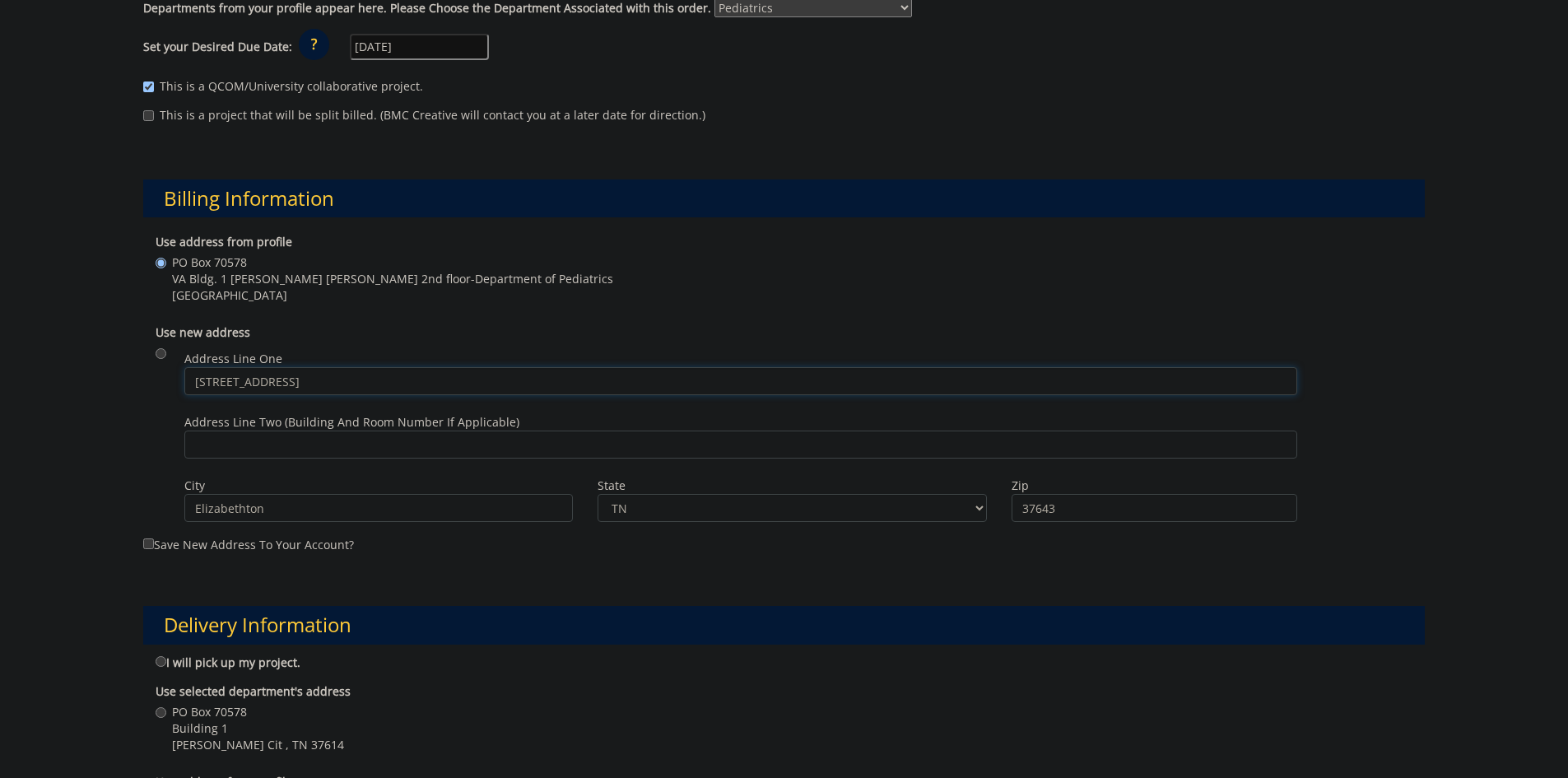
click at [335, 390] on input "116 Sunshine Circle" at bounding box center [740, 381] width 1113 height 28
type input "1"
click at [478, 499] on input "Elizabethton" at bounding box center [379, 508] width 390 height 28
type input "E"
click at [716, 513] on select "TN AL AK AS AZ AR CA CO CT DE DC FM FL GA GU HI ID IL IN IA KS KY LA ME MH MD M…" at bounding box center [792, 508] width 390 height 28
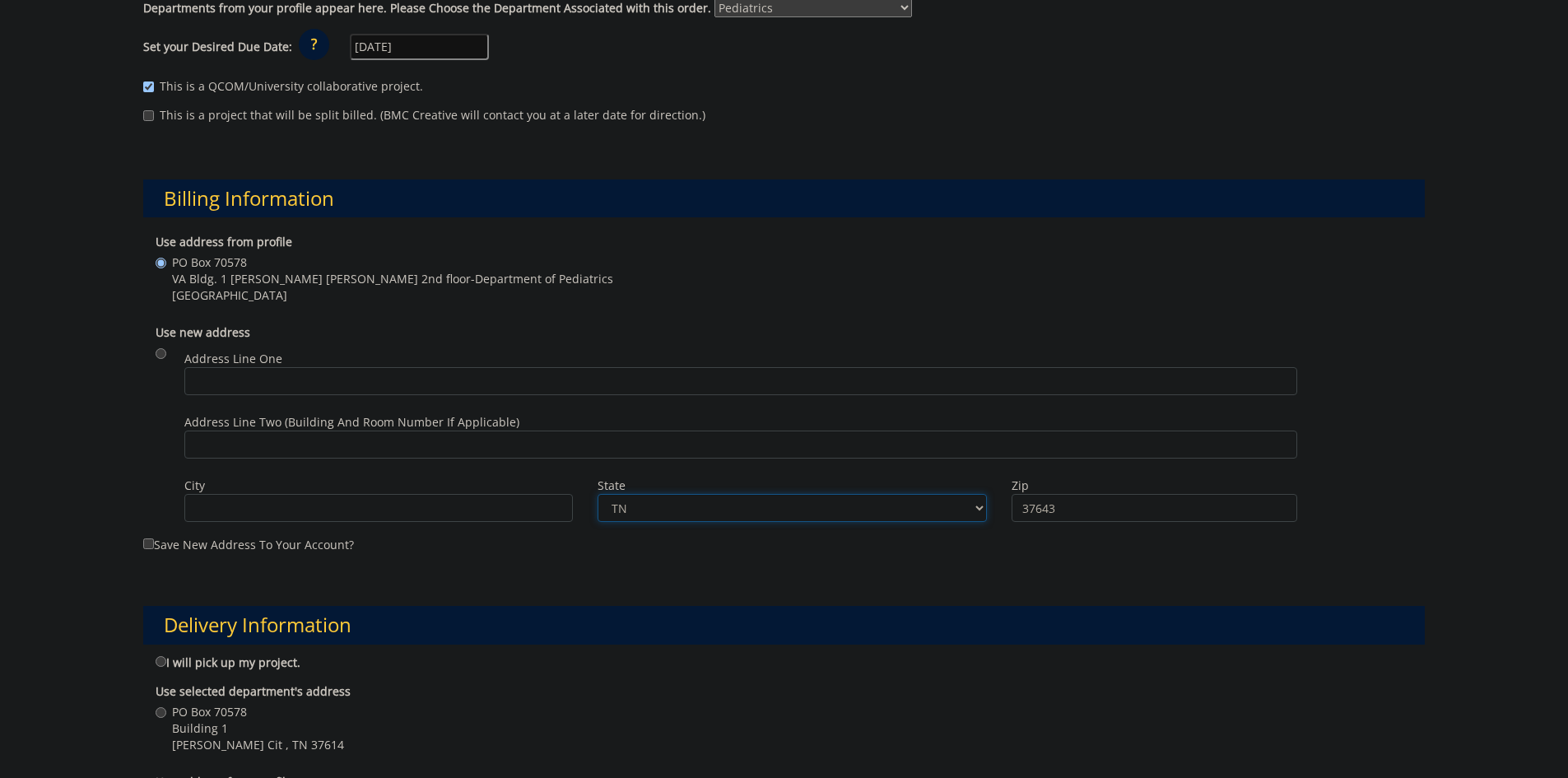
click at [679, 510] on select "TN AL AK AS AZ AR CA CO CT DE DC FM FL GA GU HI ID IL IN IA KS KY LA ME MH MD M…" at bounding box center [792, 508] width 390 height 28
click at [658, 508] on select "TN AL AK AS AZ AR CA CO CT DE DC FM FL GA GU HI ID IL IN IA KS KY LA ME MH MD M…" at bounding box center [792, 508] width 390 height 28
drag, startPoint x: 1128, startPoint y: 513, endPoint x: 1118, endPoint y: 509, distance: 10.8
click at [1125, 513] on input "37643" at bounding box center [1154, 508] width 286 height 28
type input "3"
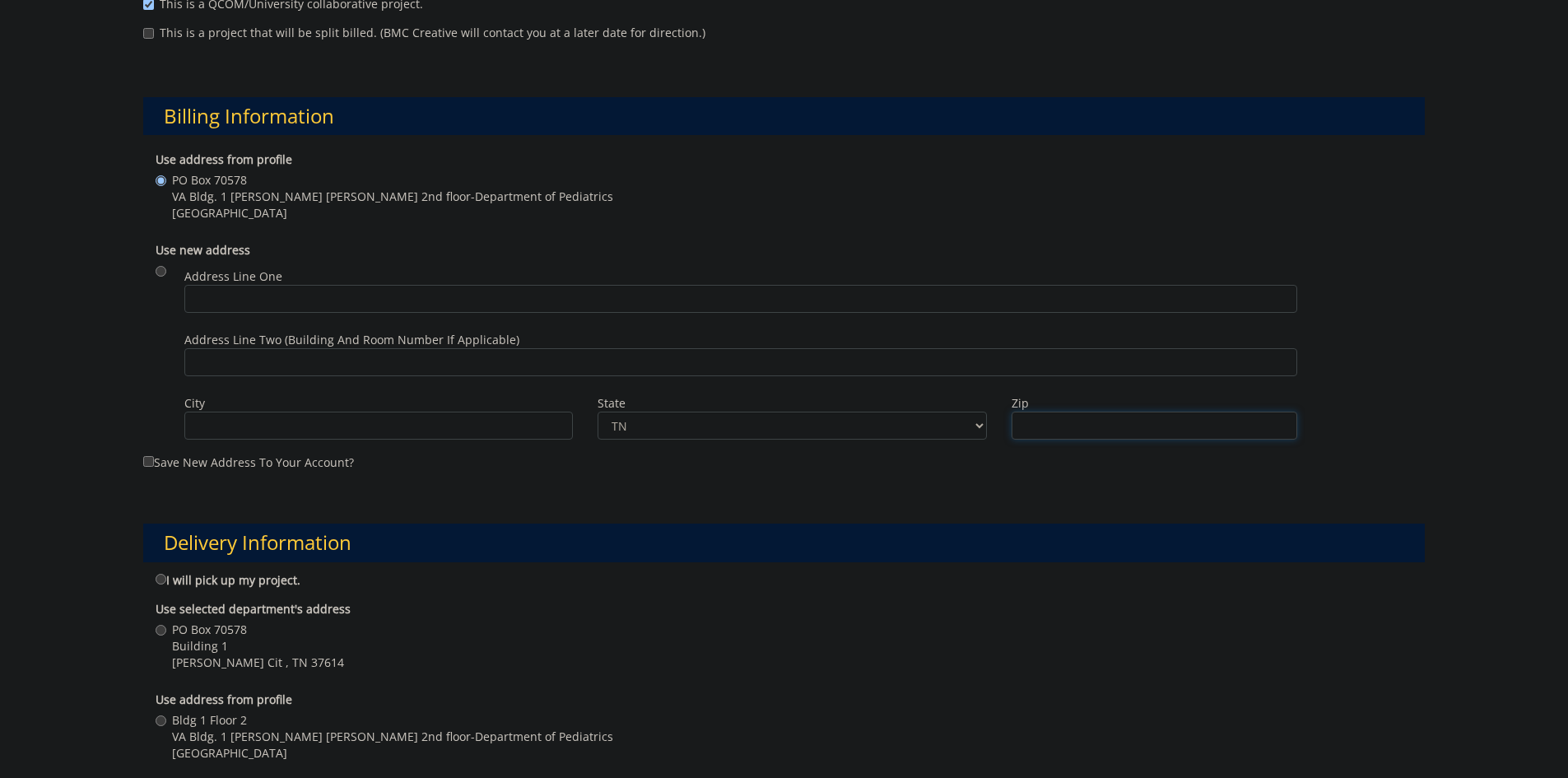
scroll to position [576, 0]
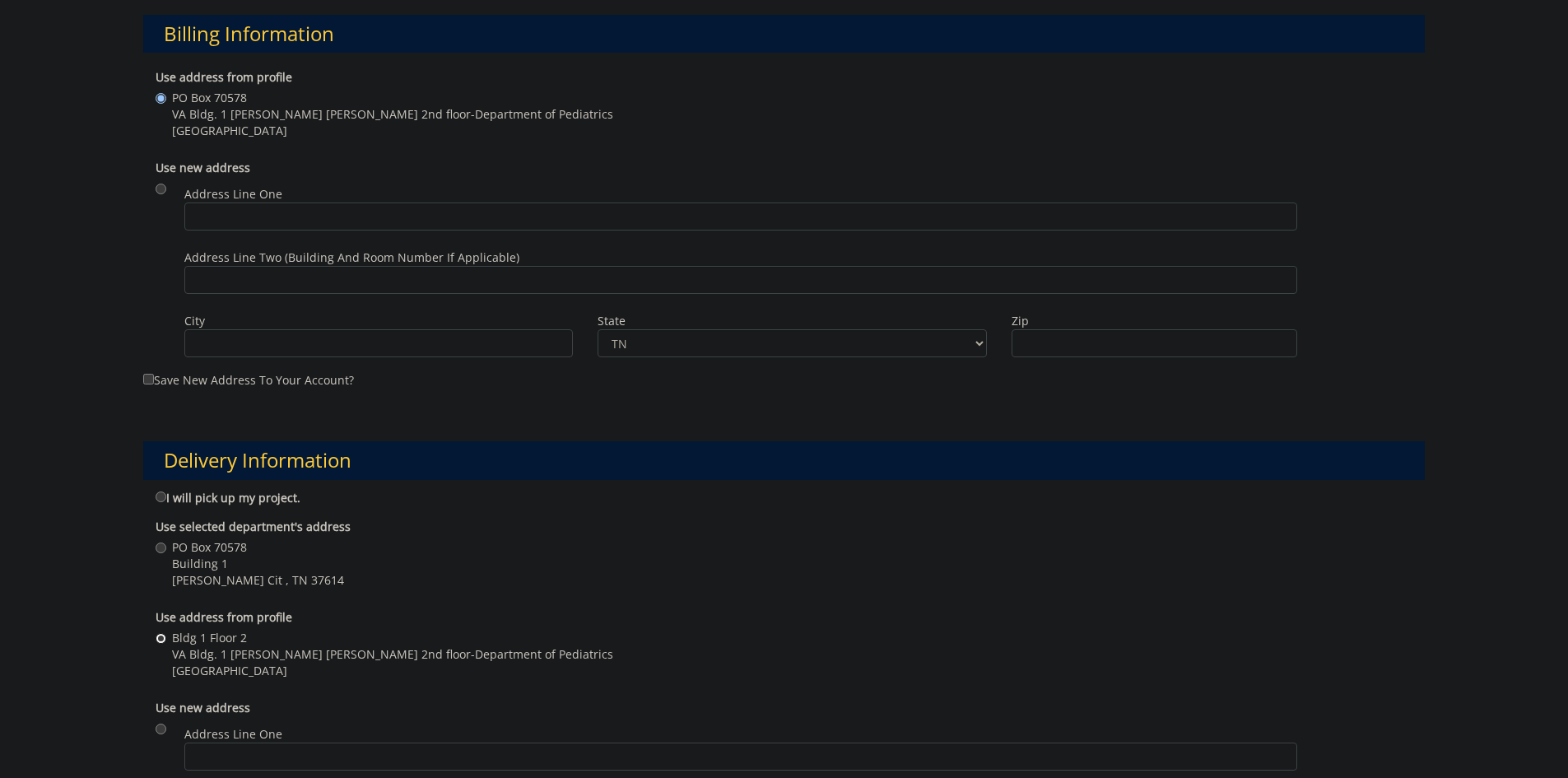
click at [161, 638] on input "Bldg 1 Floor 2 VA Bldg. 1 Carl A Jones Hall 2nd floor-Department of Pediatrics …" at bounding box center [161, 639] width 11 height 11
radio input "true"
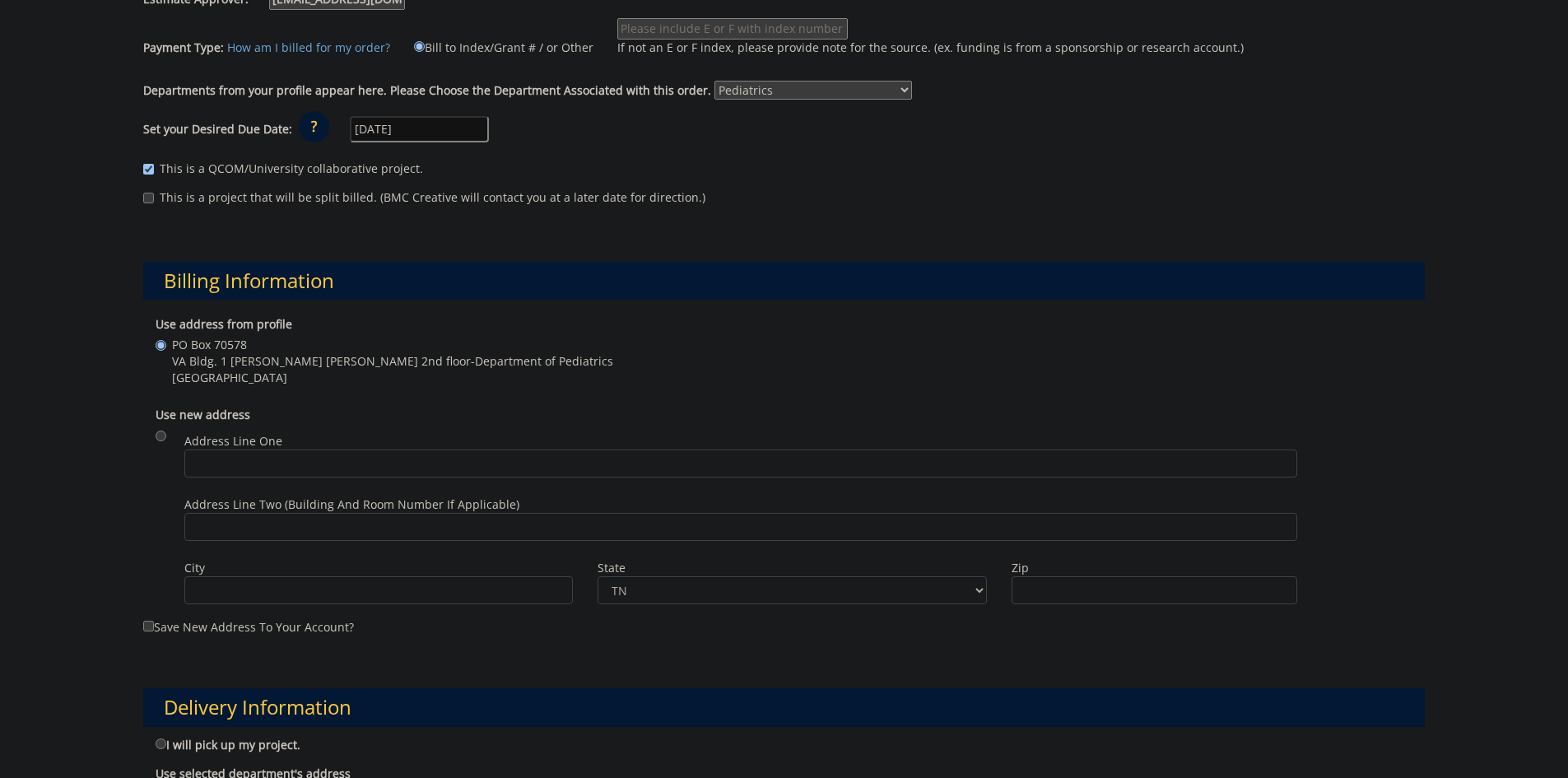
scroll to position [0, 0]
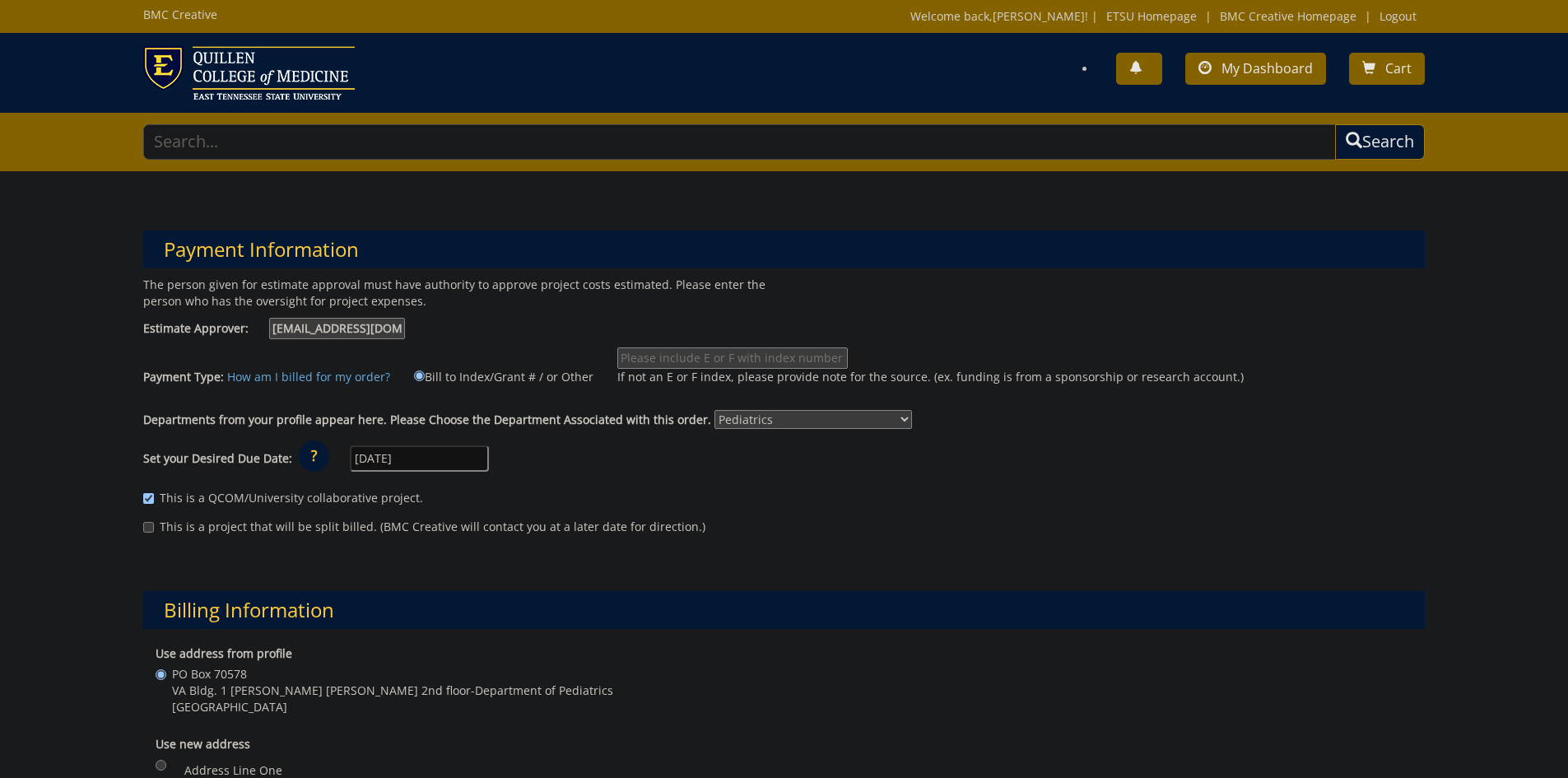
click at [620, 355] on input "If not an E or F index, please provide note for the source. (ex. funding is fro…" at bounding box center [733, 358] width 231 height 21
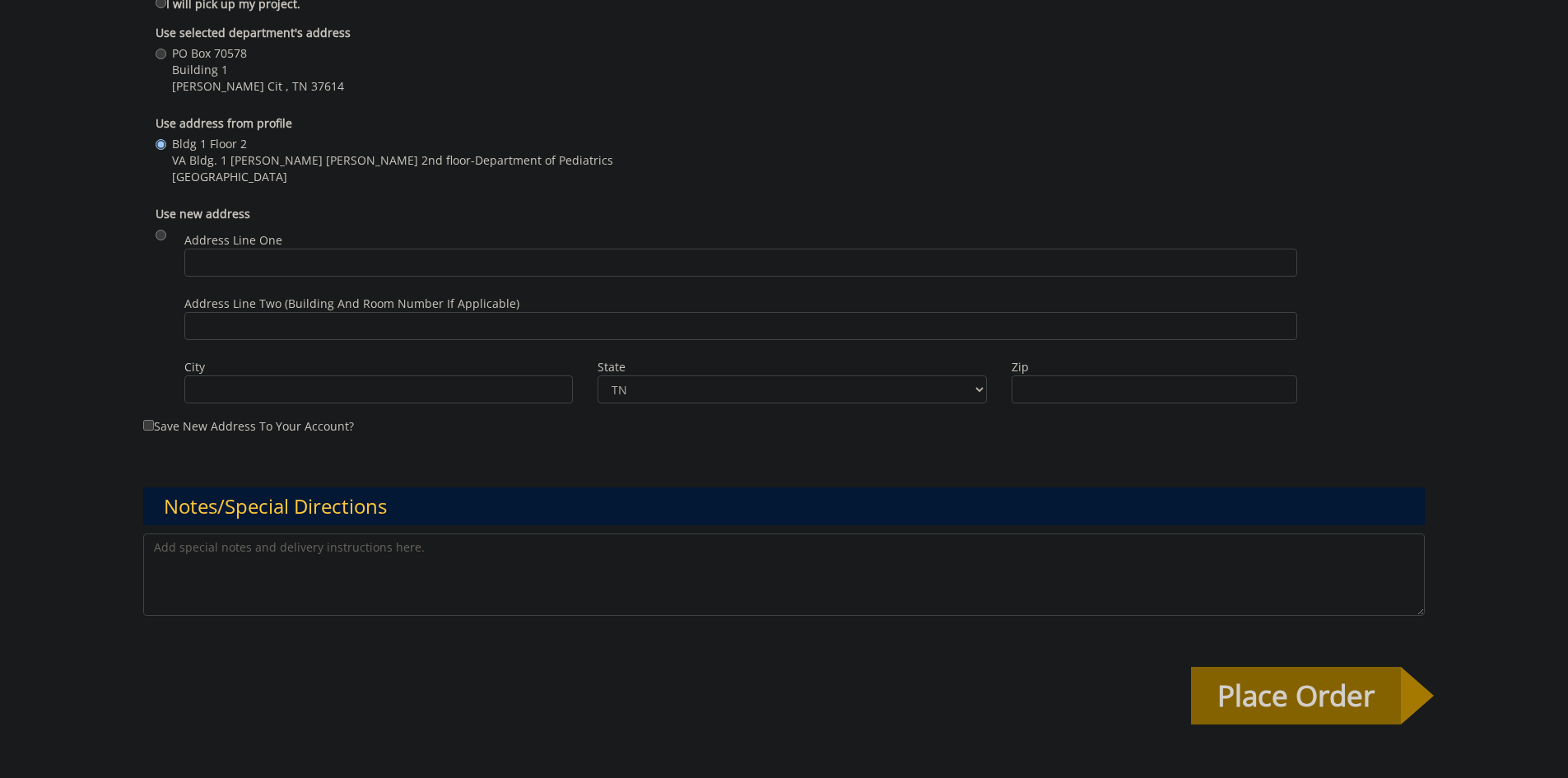
scroll to position [1234, 0]
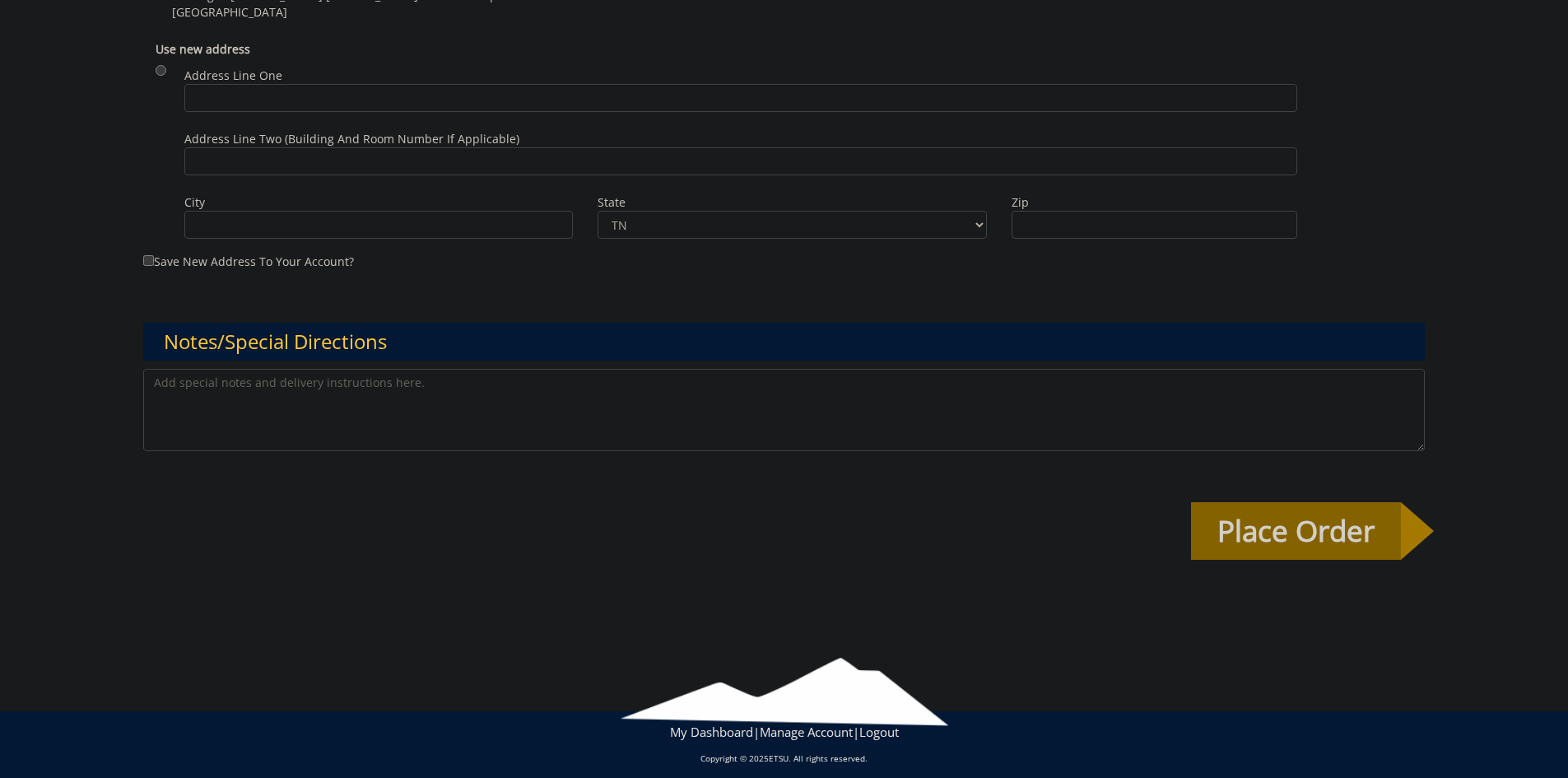
type input "20-62300-100000-100-75450-200-999-999-999-999-99"
click at [154, 259] on label "Save new address to your account?" at bounding box center [784, 50] width 1282 height 441
click at [154, 259] on input "Save new address to your account?" at bounding box center [149, 260] width 11 height 11
checkbox input "true"
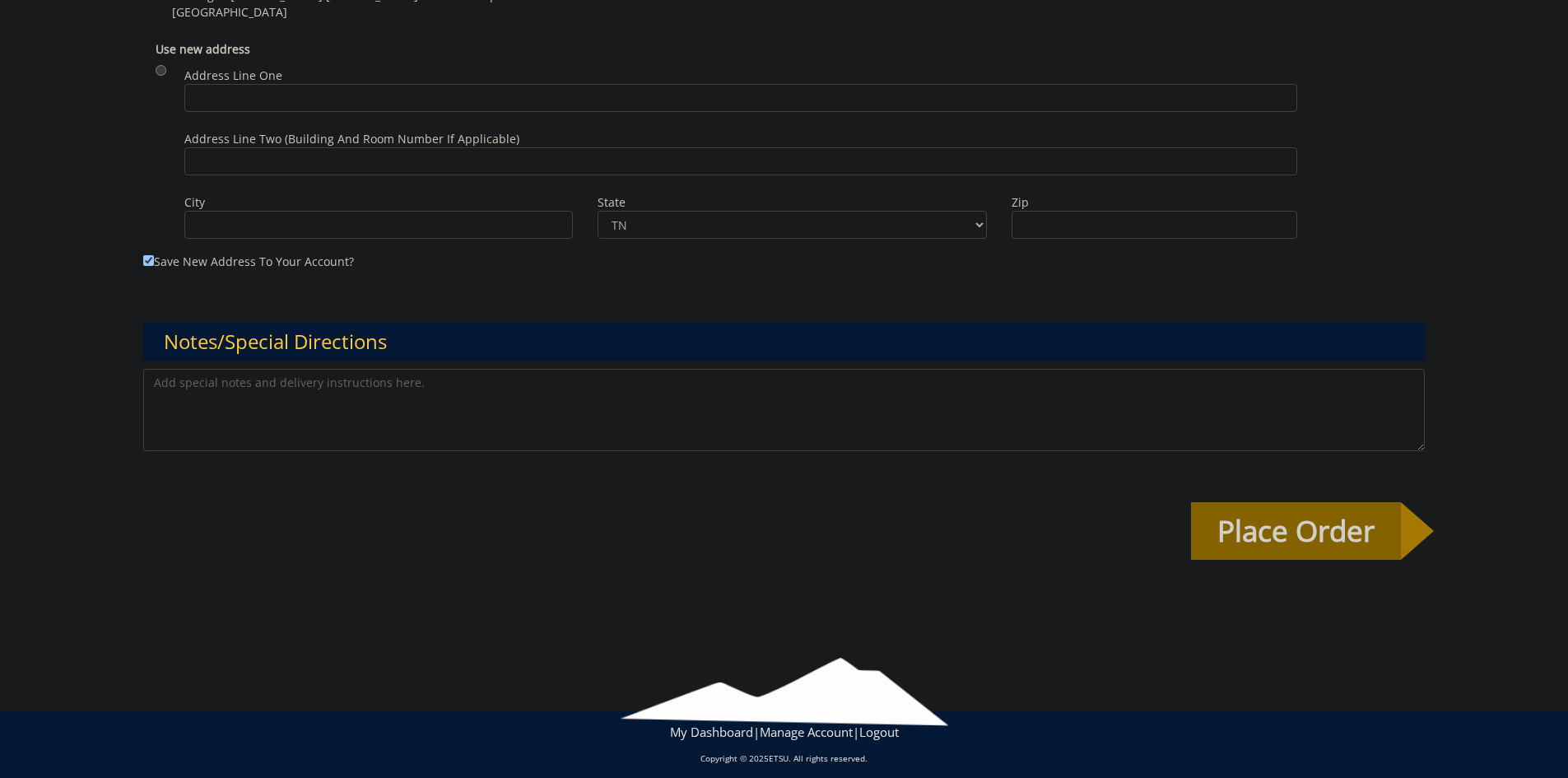
click at [183, 391] on textarea at bounding box center [784, 410] width 1282 height 83
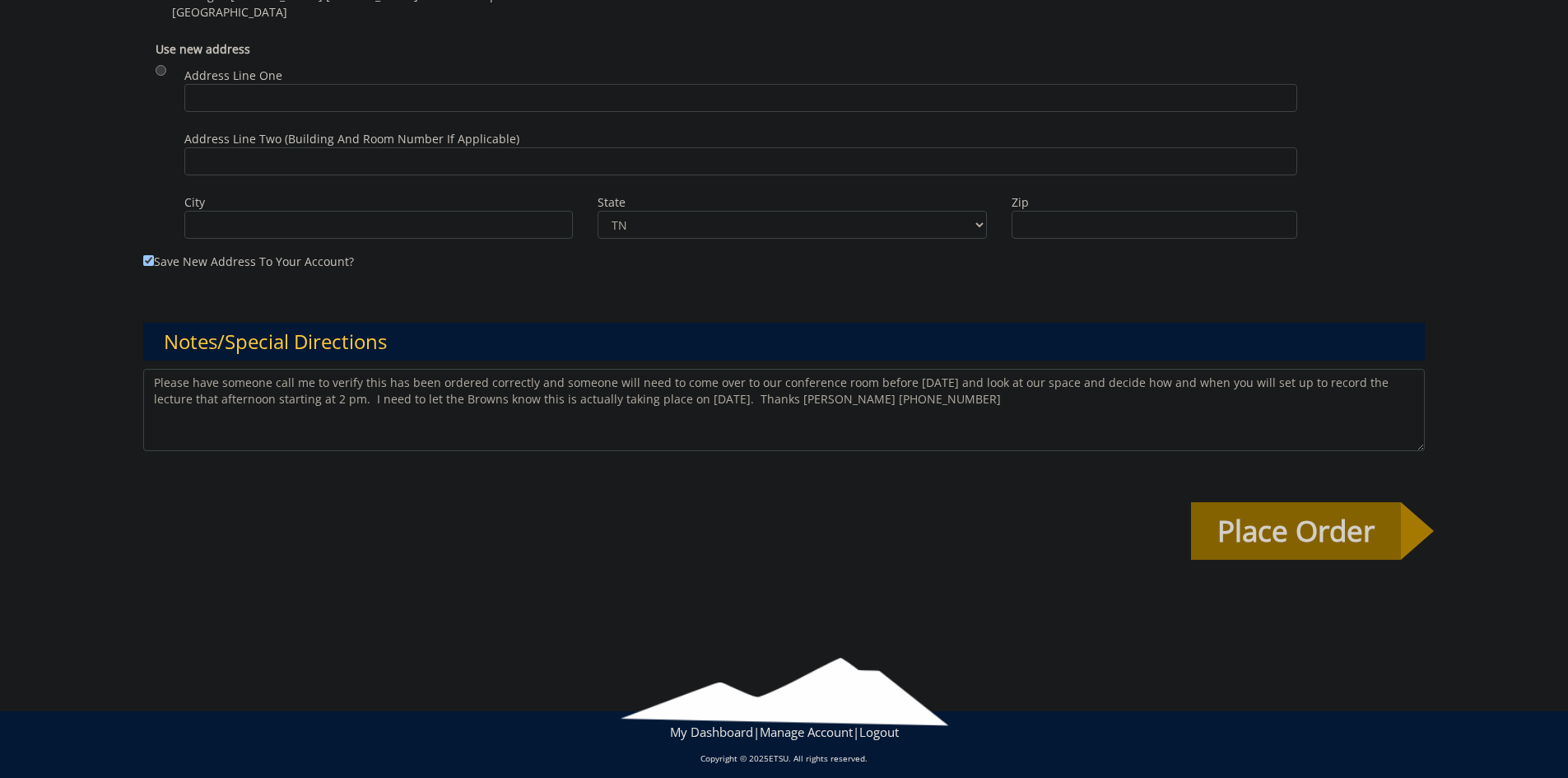
drag, startPoint x: 1276, startPoint y: 534, endPoint x: 1091, endPoint y: 800, distance: 324.0
click at [899, 403] on textarea "Please have someone call me to verify this has been ordered correctly and someo…" at bounding box center [784, 410] width 1282 height 83
type textarea "Please have someone call me to verify this has been ordered correctly and someo…"
click at [1304, 527] on input "Place Order" at bounding box center [1296, 531] width 210 height 58
